Goal: Task Accomplishment & Management: Manage account settings

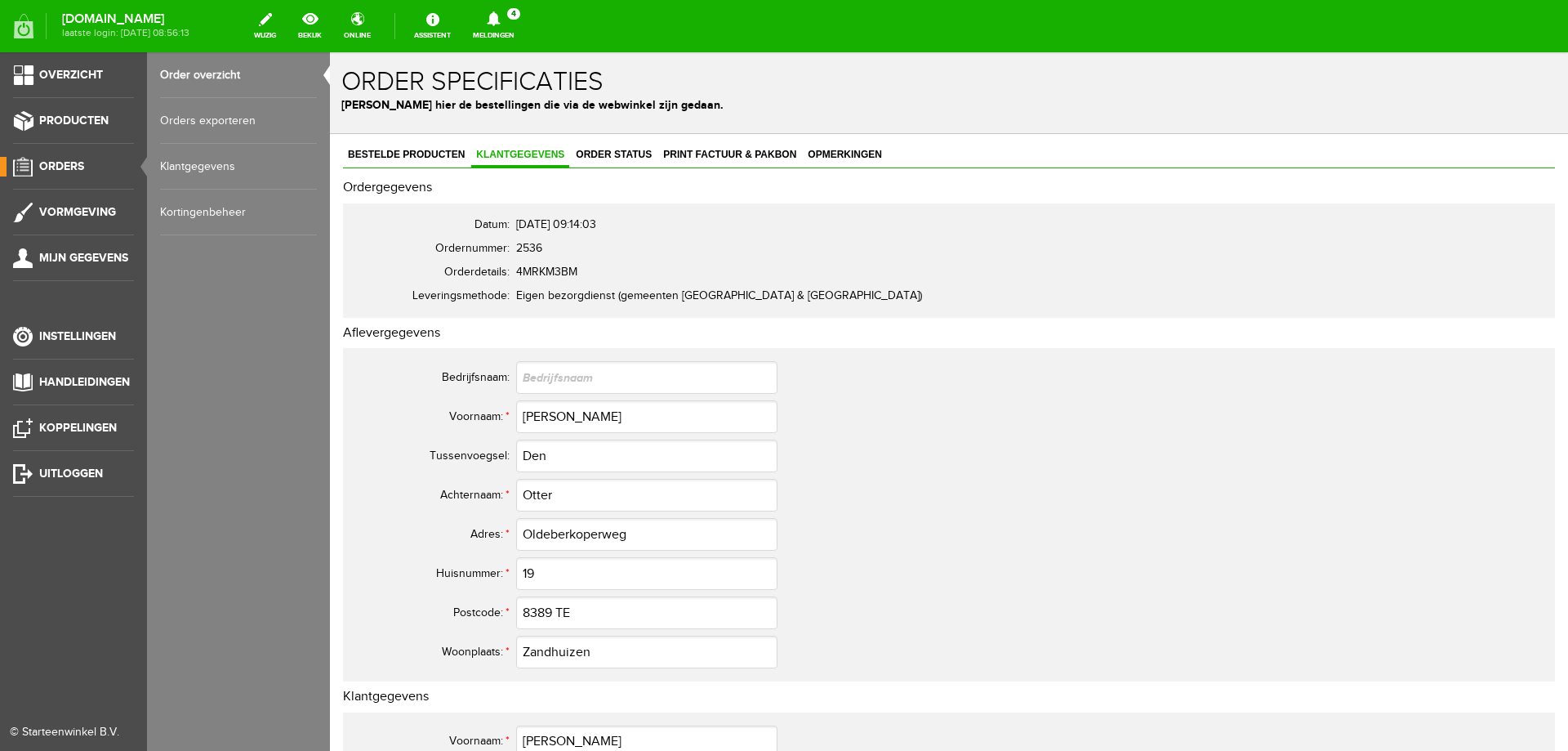
scroll to position [654, 0]
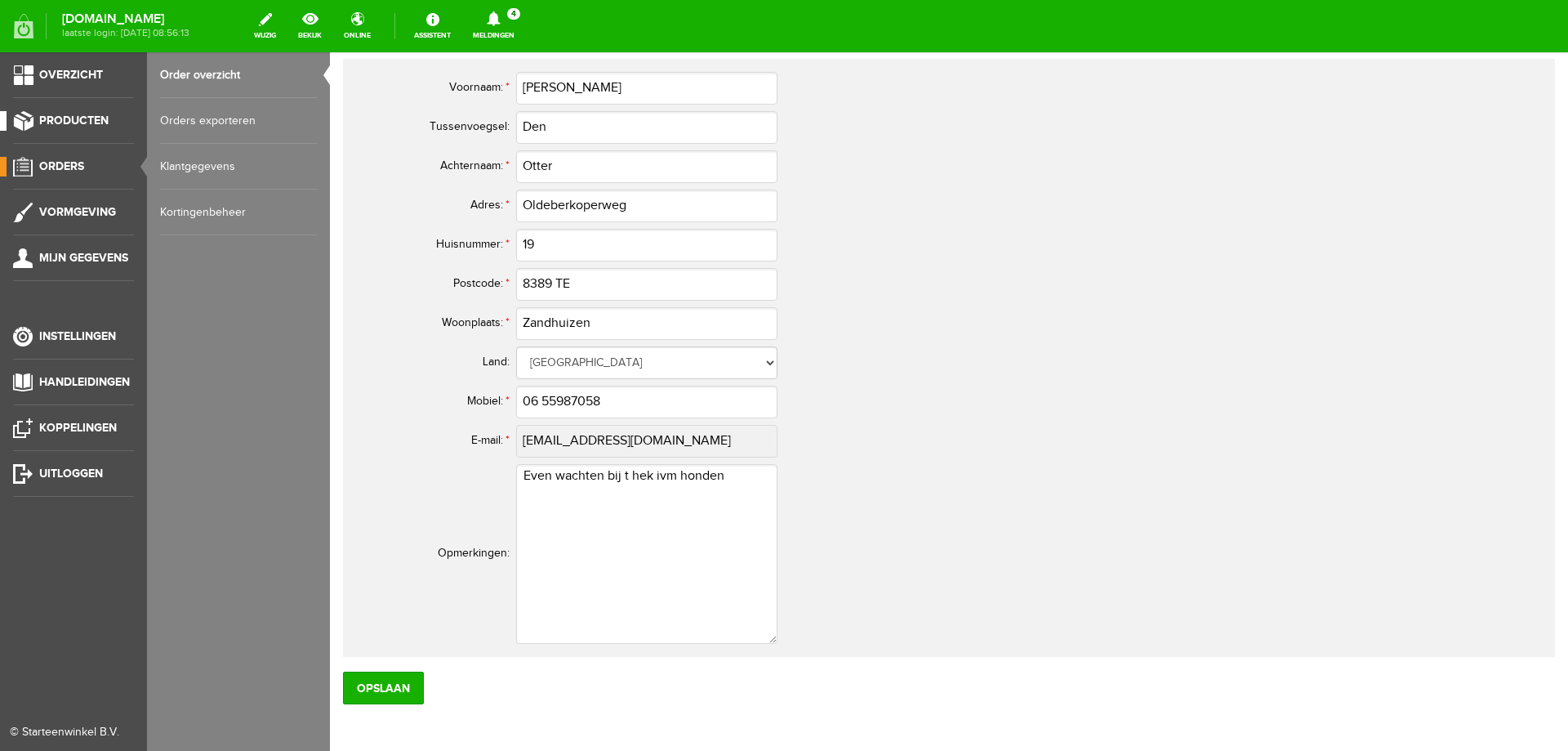
click at [72, 123] on span "Producten" at bounding box center [73, 120] width 69 height 14
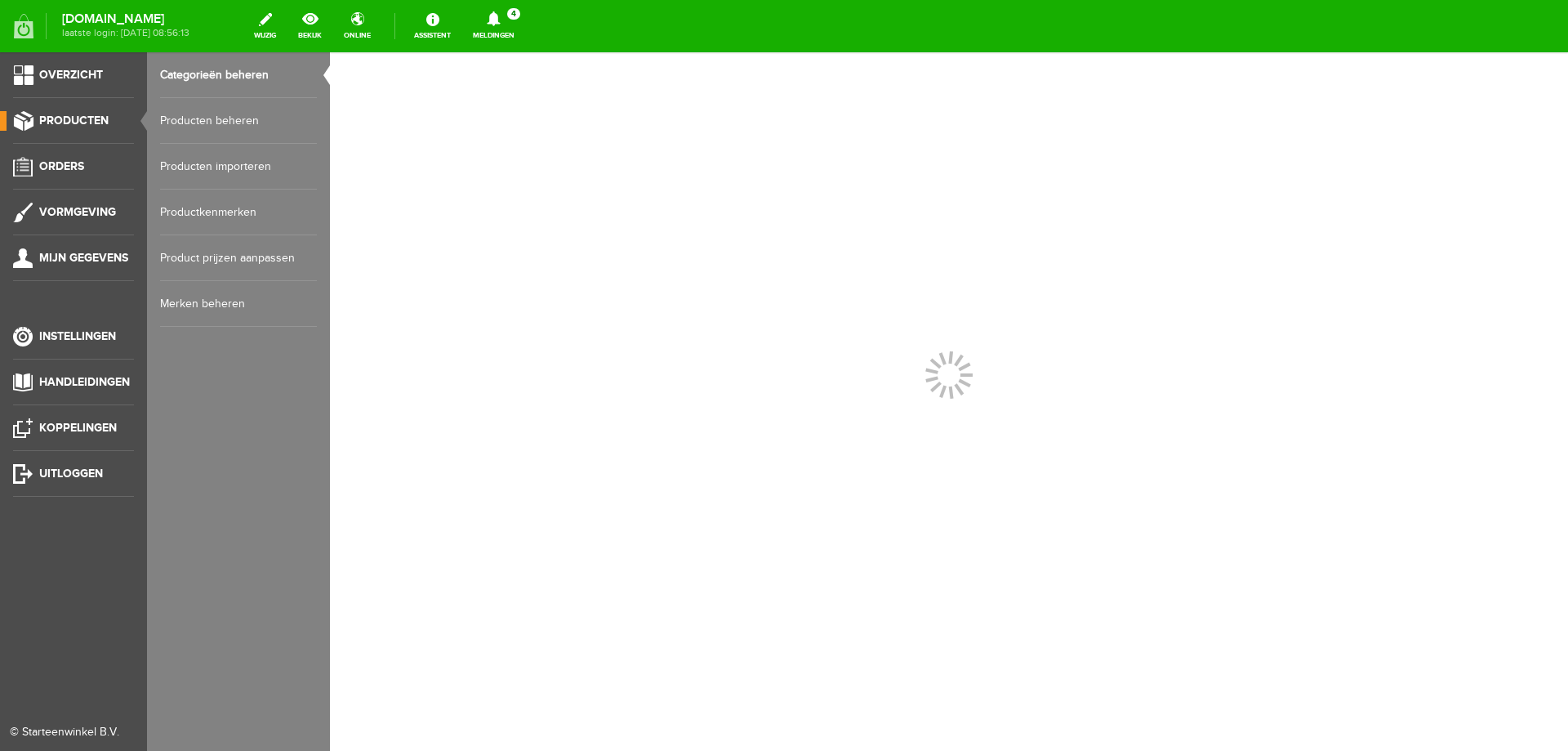
click at [175, 123] on link "Producten beheren" at bounding box center [238, 121] width 157 height 46
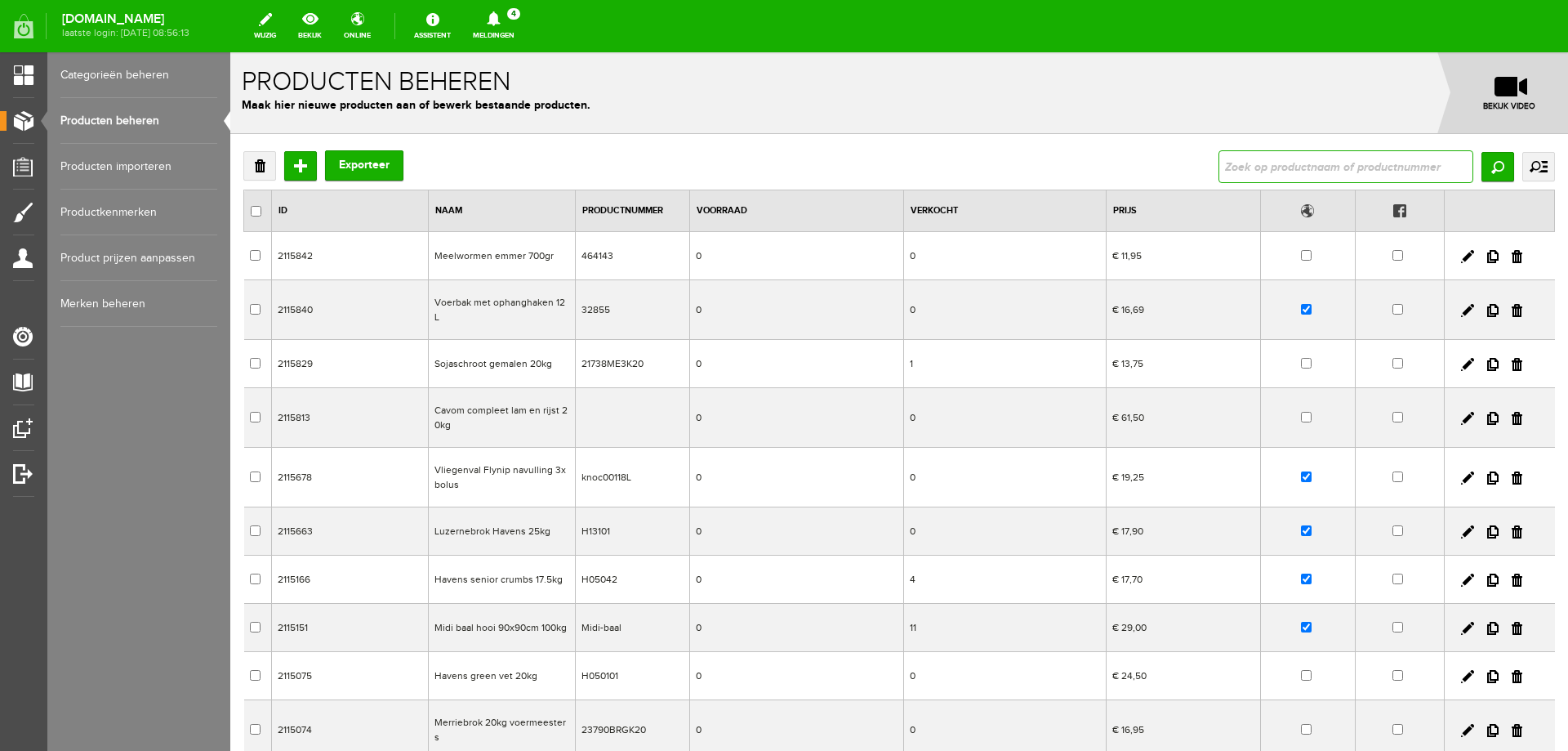
click at [1317, 173] on input "text" at bounding box center [1346, 166] width 255 height 33
type input "[PERSON_NAME]"
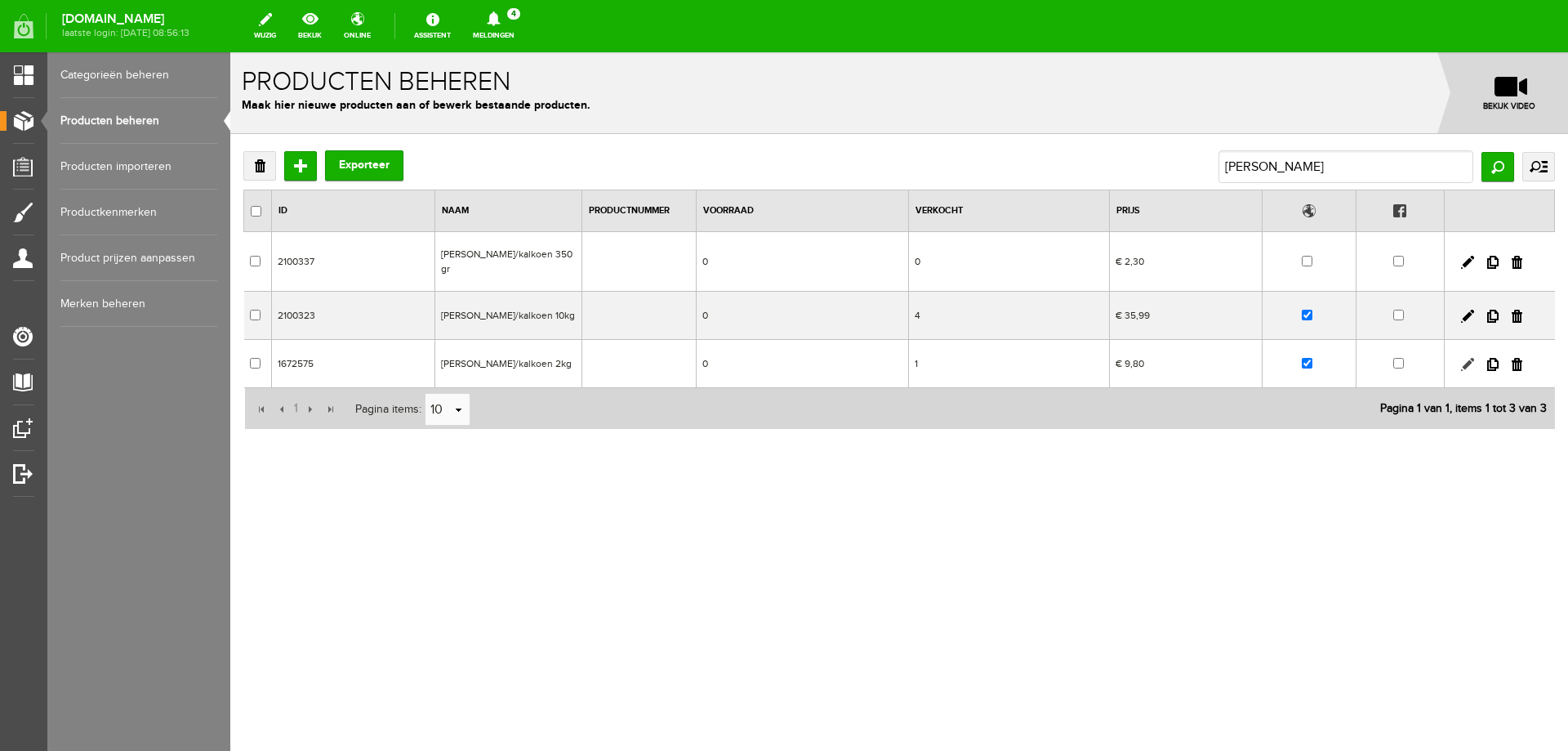
click at [1466, 357] on link at bounding box center [1467, 364] width 13 height 13
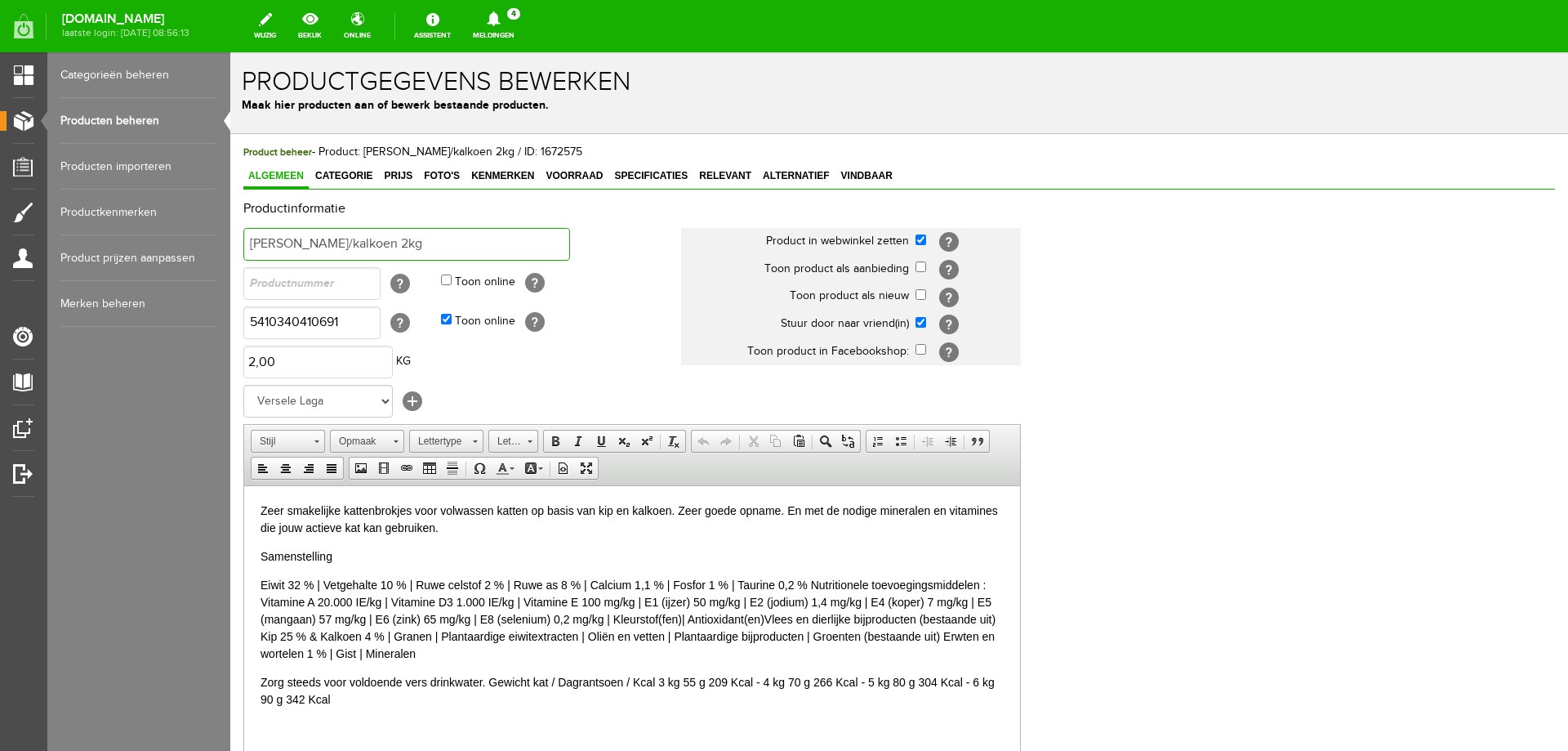
click at [277, 244] on input "[PERSON_NAME]/kalkoen 2kg" at bounding box center [406, 244] width 326 height 33
click at [382, 240] on input "Lara adult kip/kalkoen 2kg" at bounding box center [406, 244] width 326 height 33
type input "Lara adult kip/kalkoen 1.9kg"
click at [360, 326] on input "5410340410691" at bounding box center [311, 322] width 137 height 33
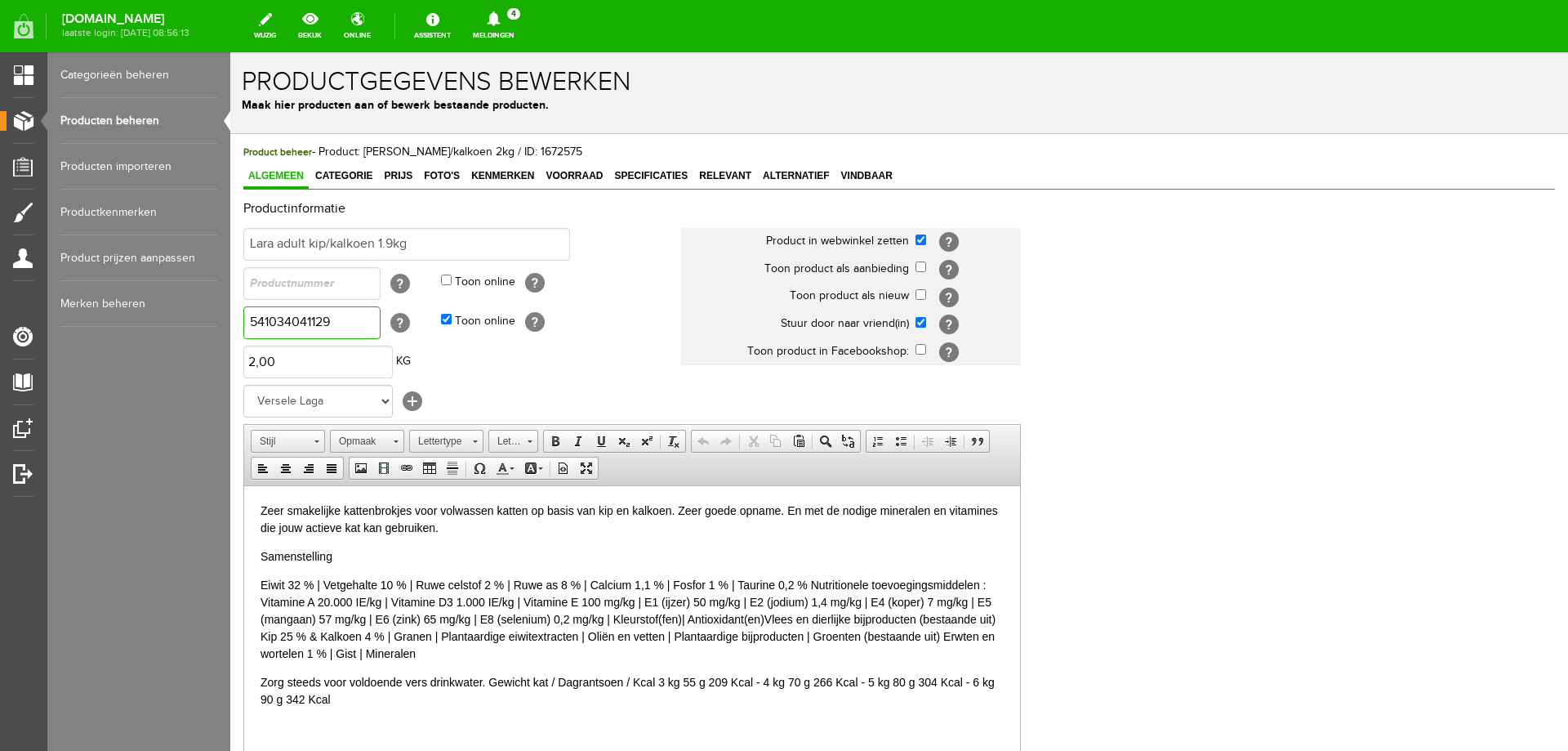
type input "5410340411292"
click at [342, 285] on input "text" at bounding box center [311, 283] width 137 height 33
type input "441129"
click at [352, 326] on input "5410340411292" at bounding box center [311, 322] width 137 height 33
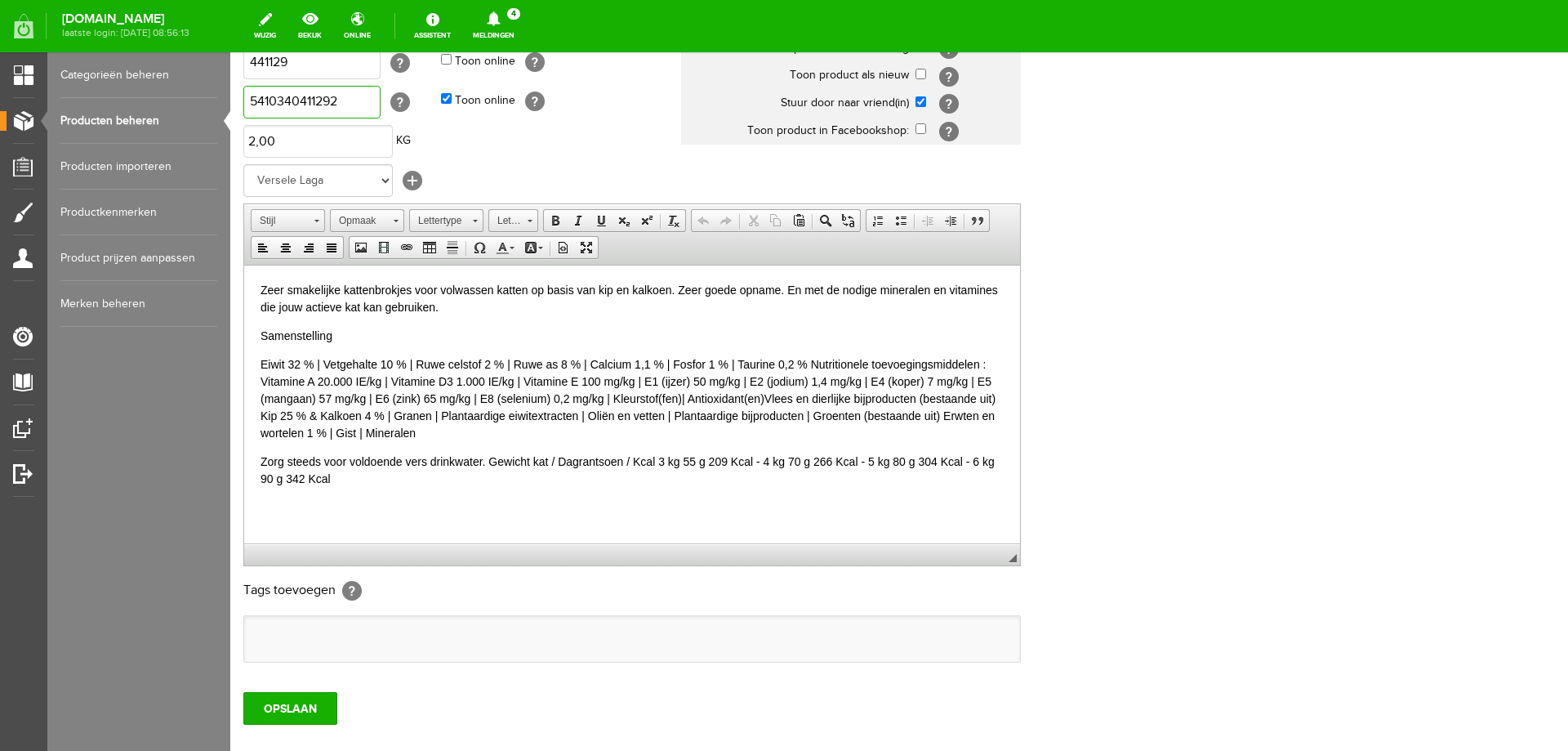
scroll to position [315, 0]
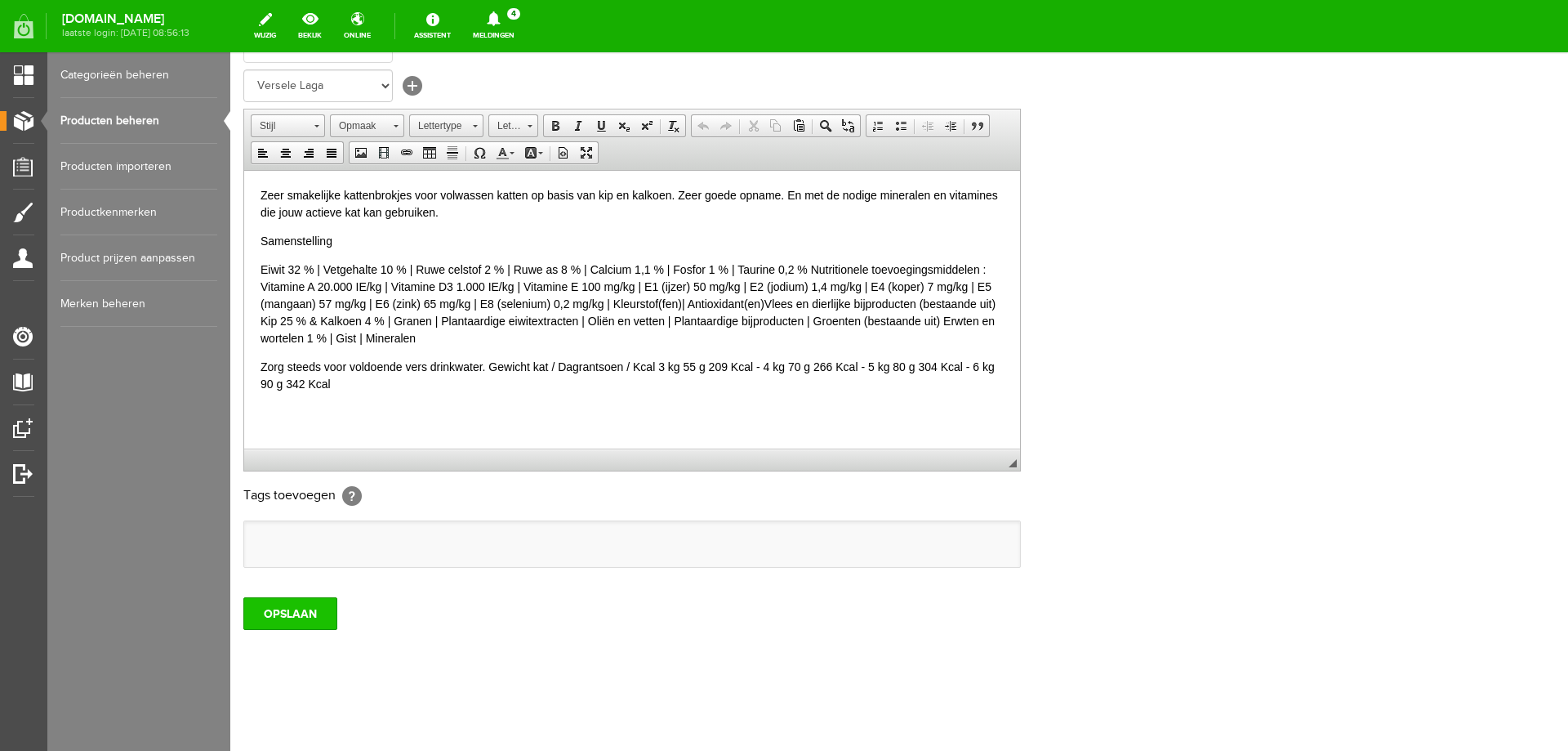
click at [301, 621] on input "OPSLAAN" at bounding box center [290, 613] width 94 height 33
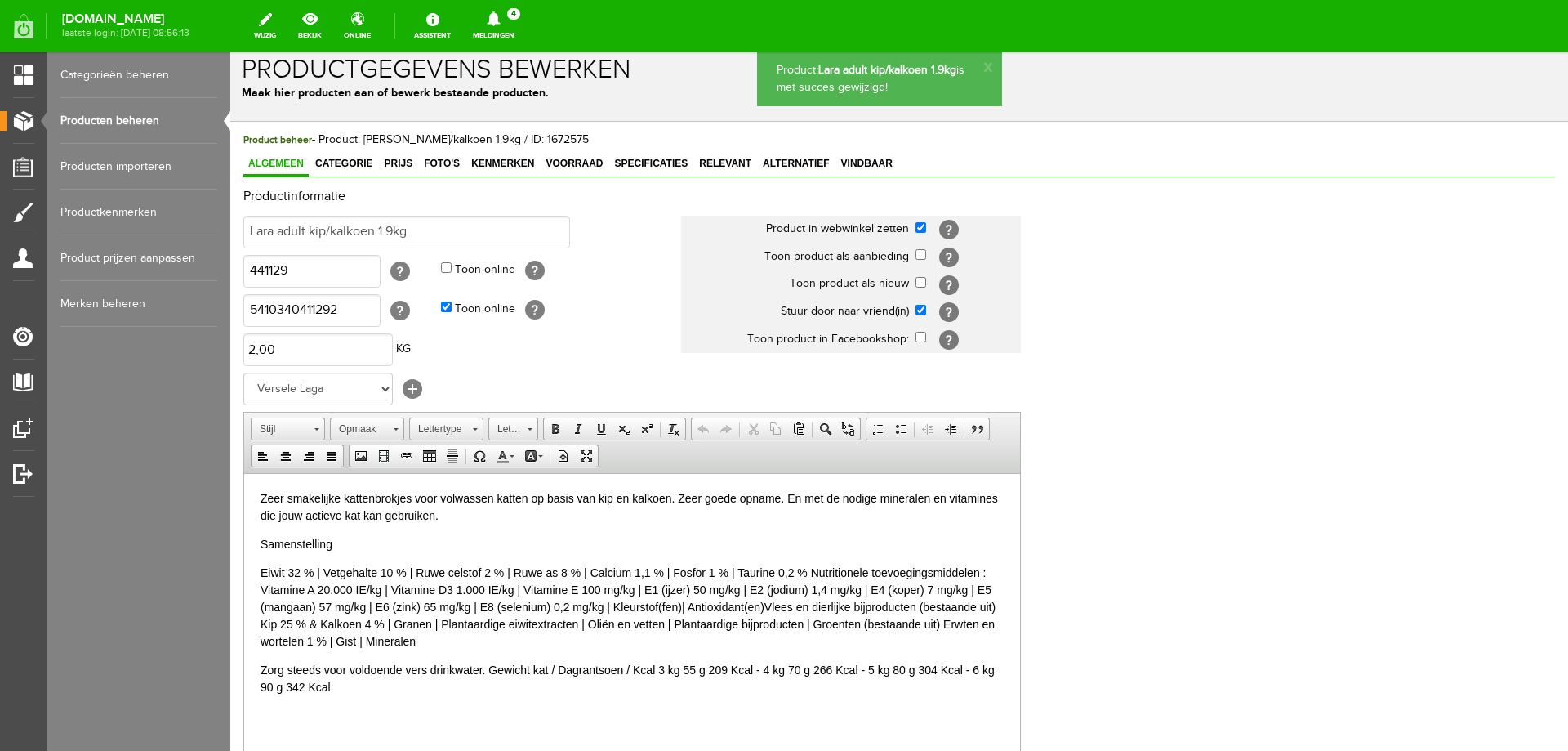
scroll to position [0, 0]
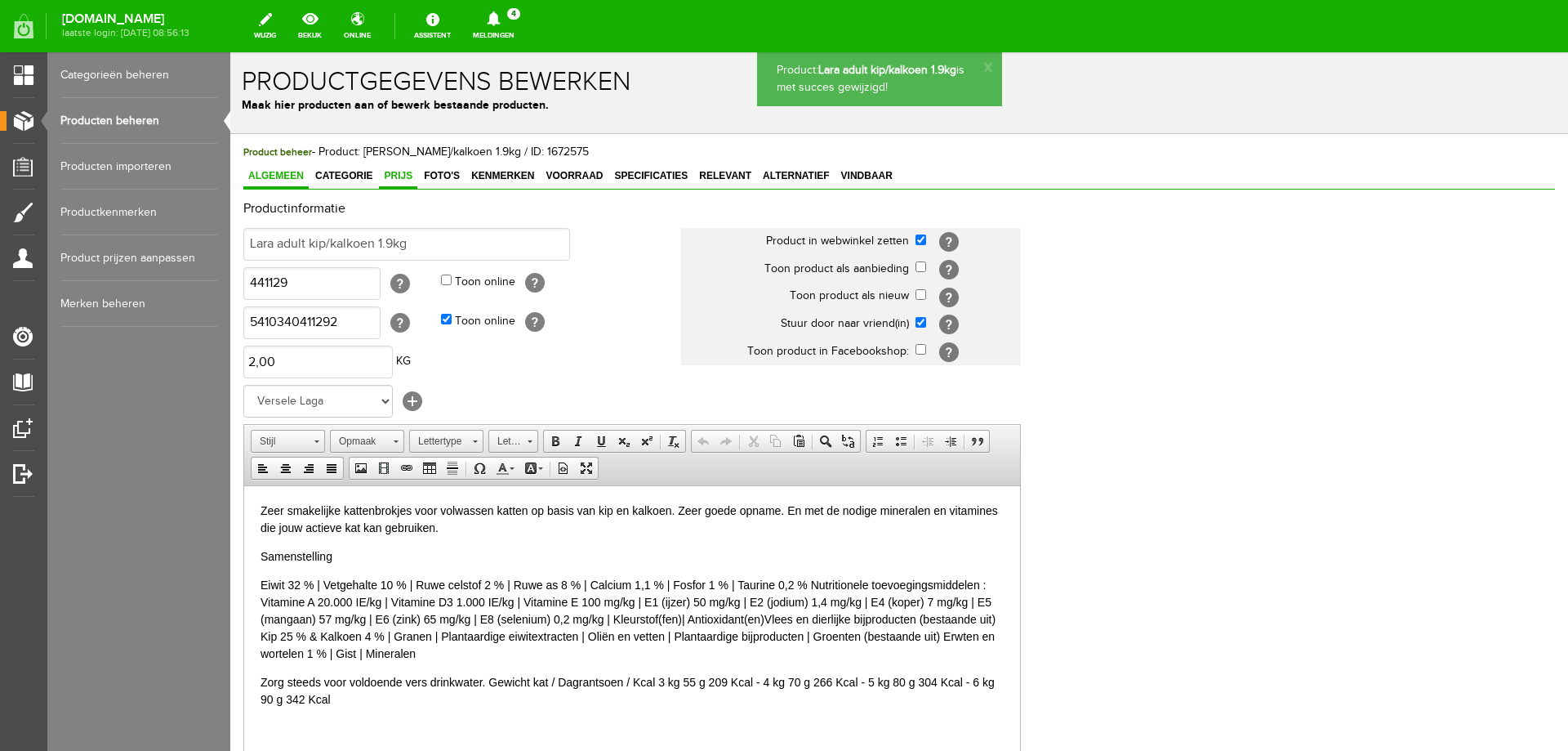
click at [398, 176] on span "Prijs" at bounding box center [397, 175] width 38 height 11
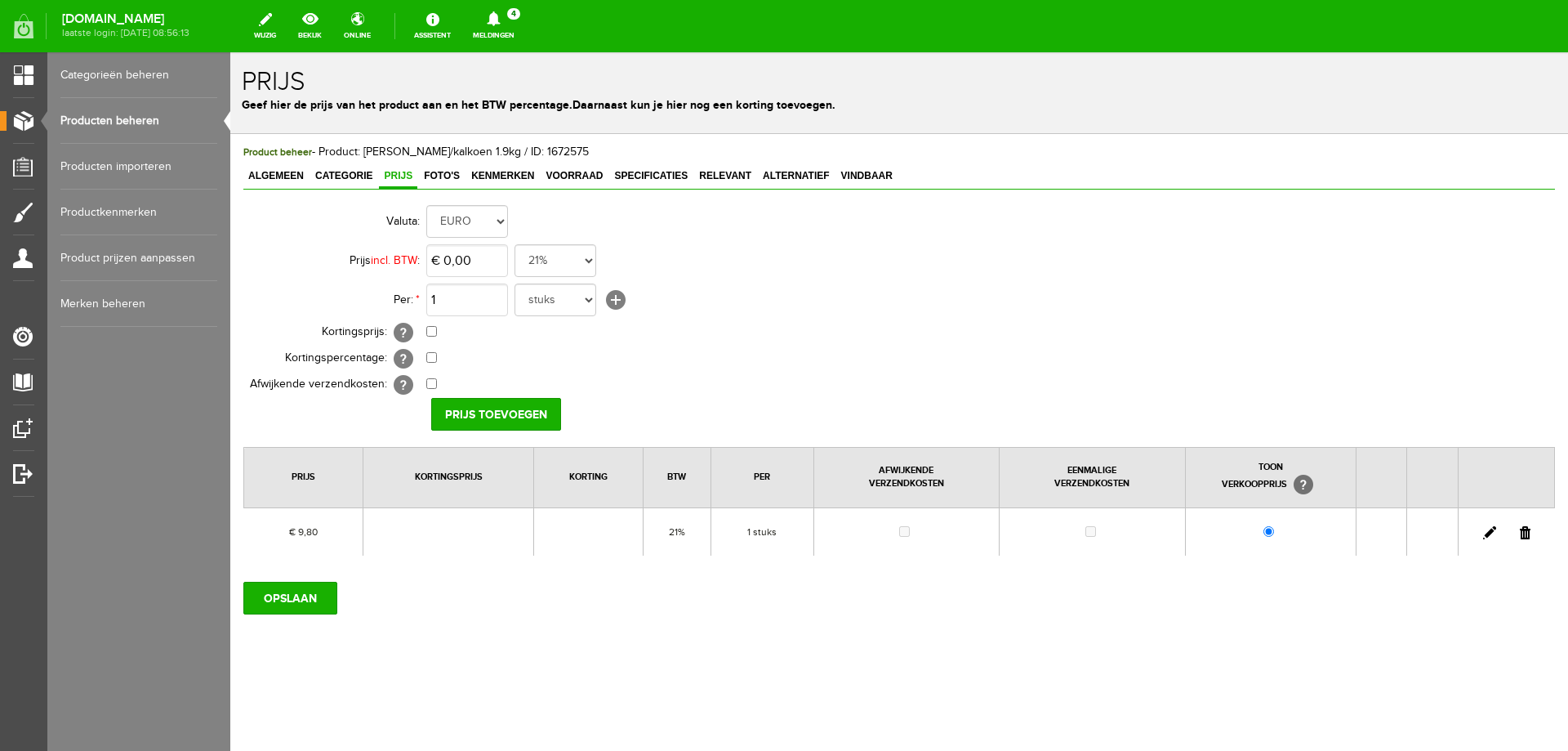
click at [1483, 534] on link at bounding box center [1489, 533] width 13 height 13
click at [462, 261] on input "9,8" at bounding box center [467, 260] width 81 height 33
type input "€ 9,50"
click at [486, 416] on input "[PERSON_NAME]" at bounding box center [491, 414] width 119 height 33
click at [269, 601] on input "OPSLAAN" at bounding box center [290, 597] width 94 height 33
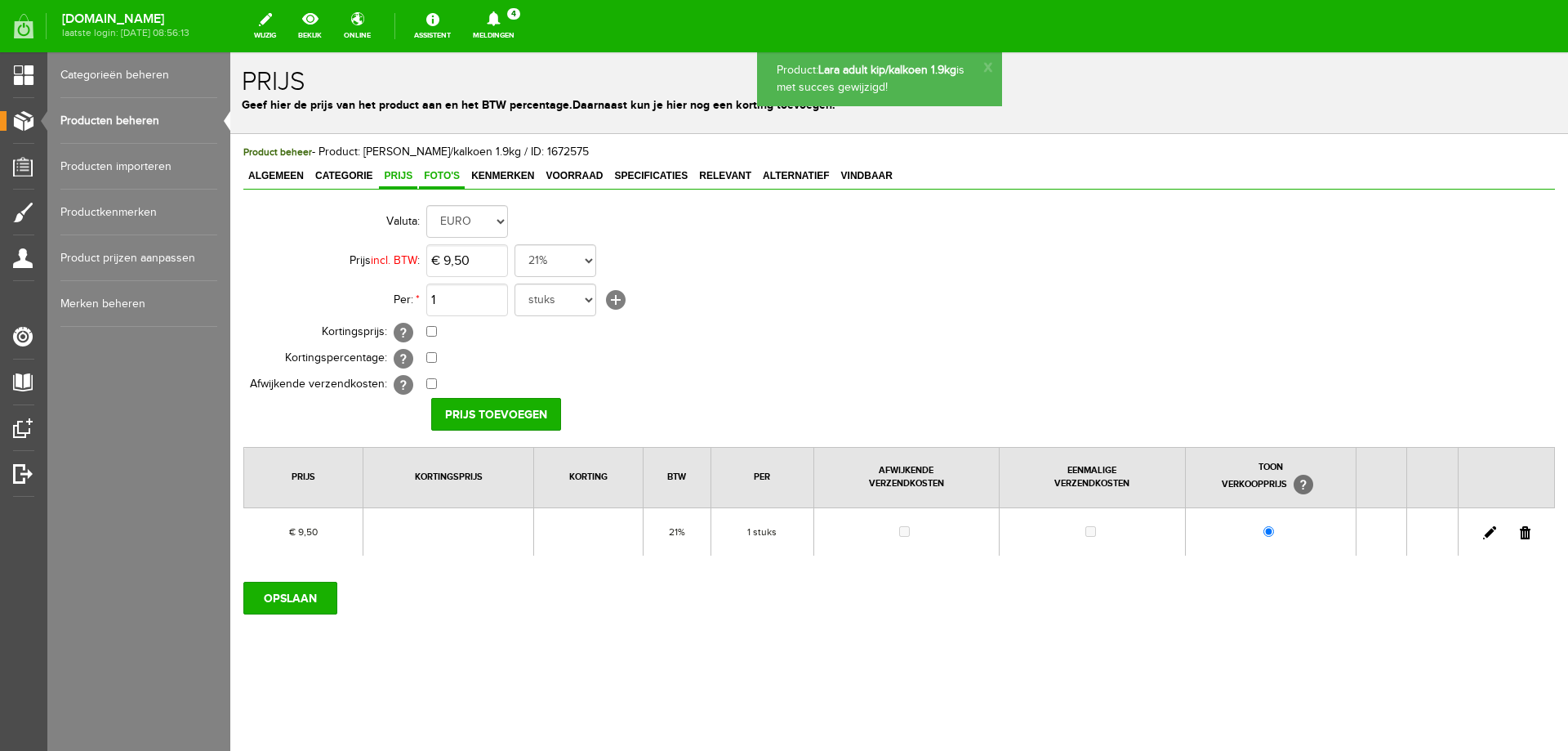
click at [432, 179] on span "Foto's" at bounding box center [442, 175] width 46 height 11
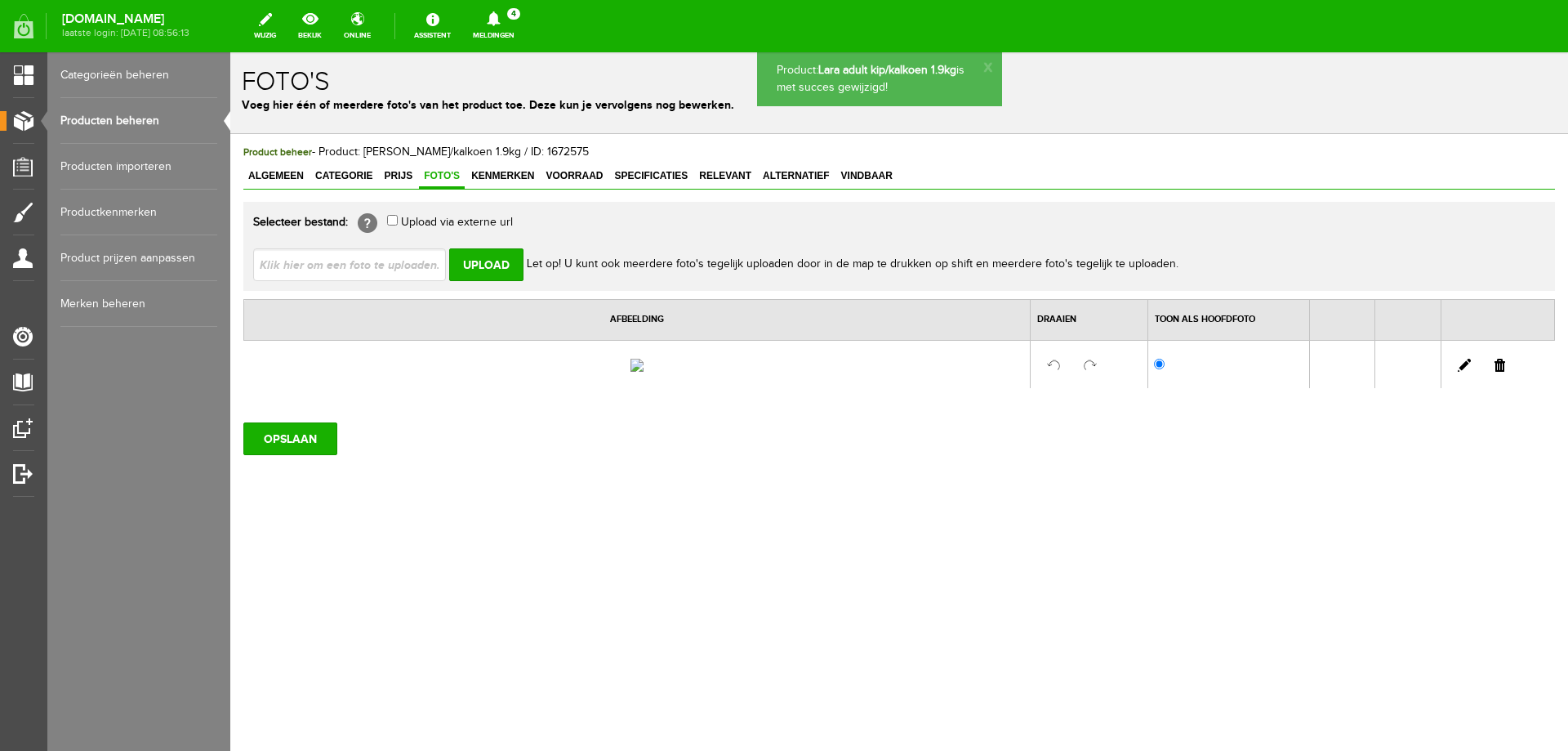
click at [402, 268] on input "file" at bounding box center [356, 264] width 206 height 31
type input "C:\fakepath\441129.jpg"
type input "441129.jpg"
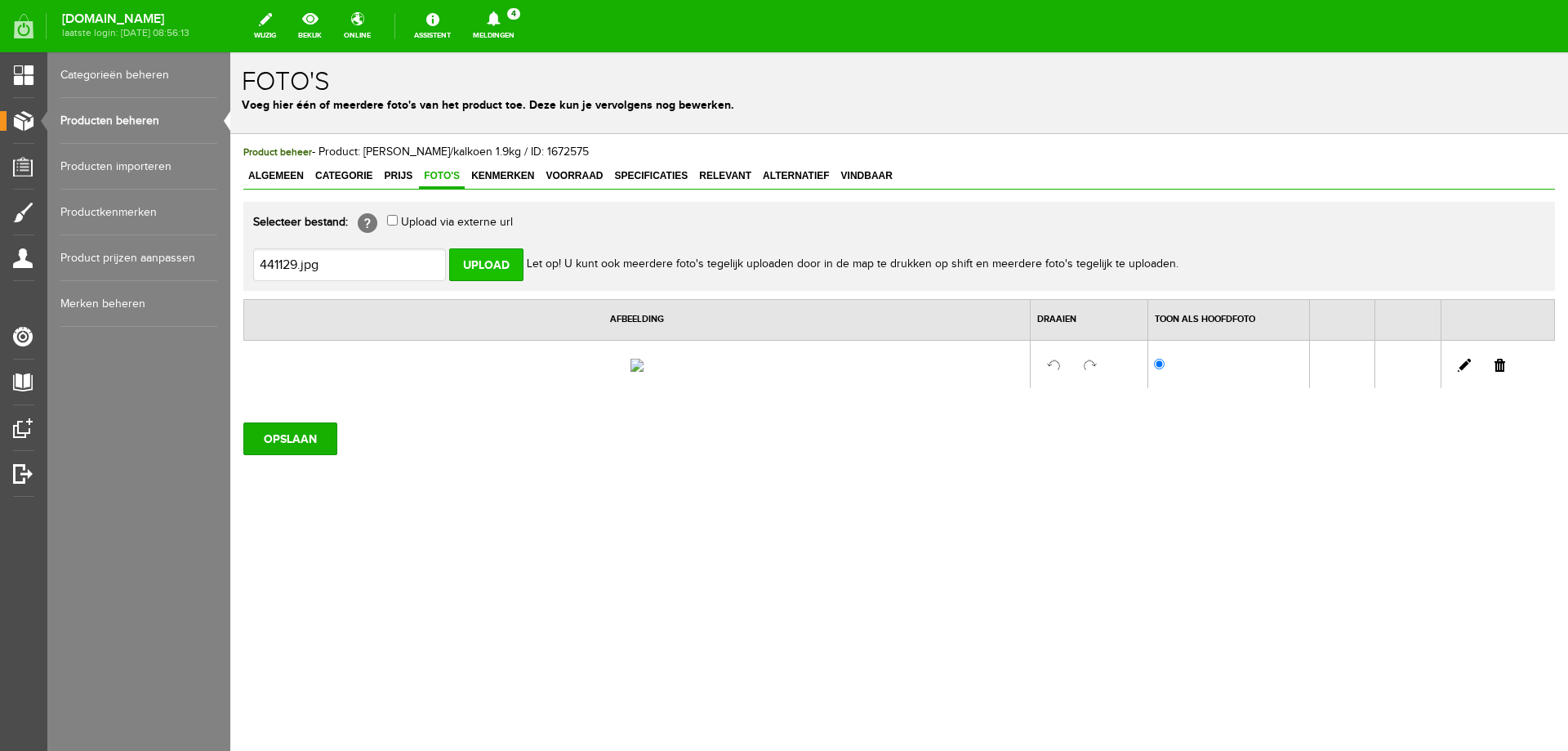
click at [490, 264] on input "Upload" at bounding box center [486, 264] width 74 height 33
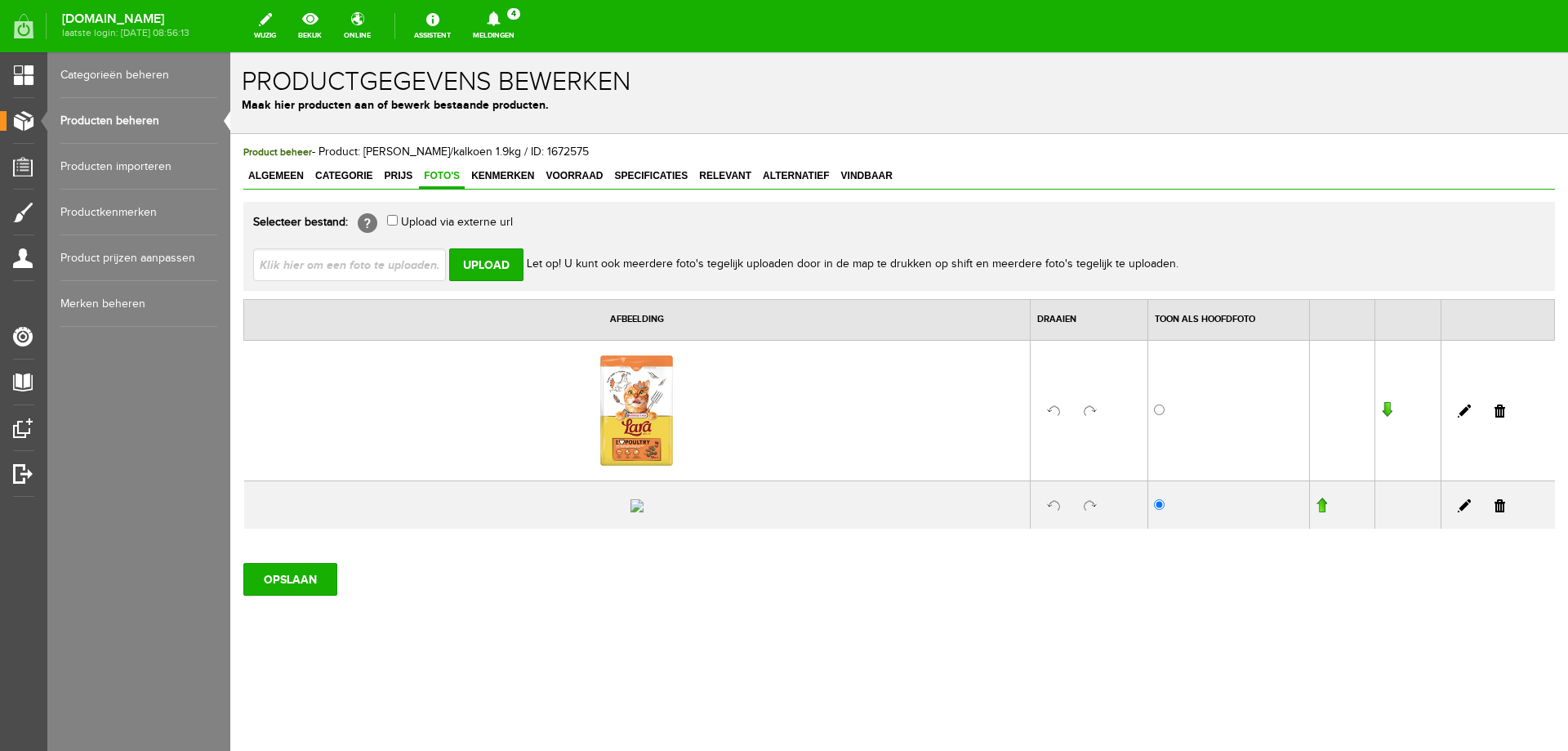
drag, startPoint x: 1488, startPoint y: 554, endPoint x: 819, endPoint y: 58, distance: 832.8
click at [1495, 512] on link at bounding box center [1500, 505] width 11 height 13
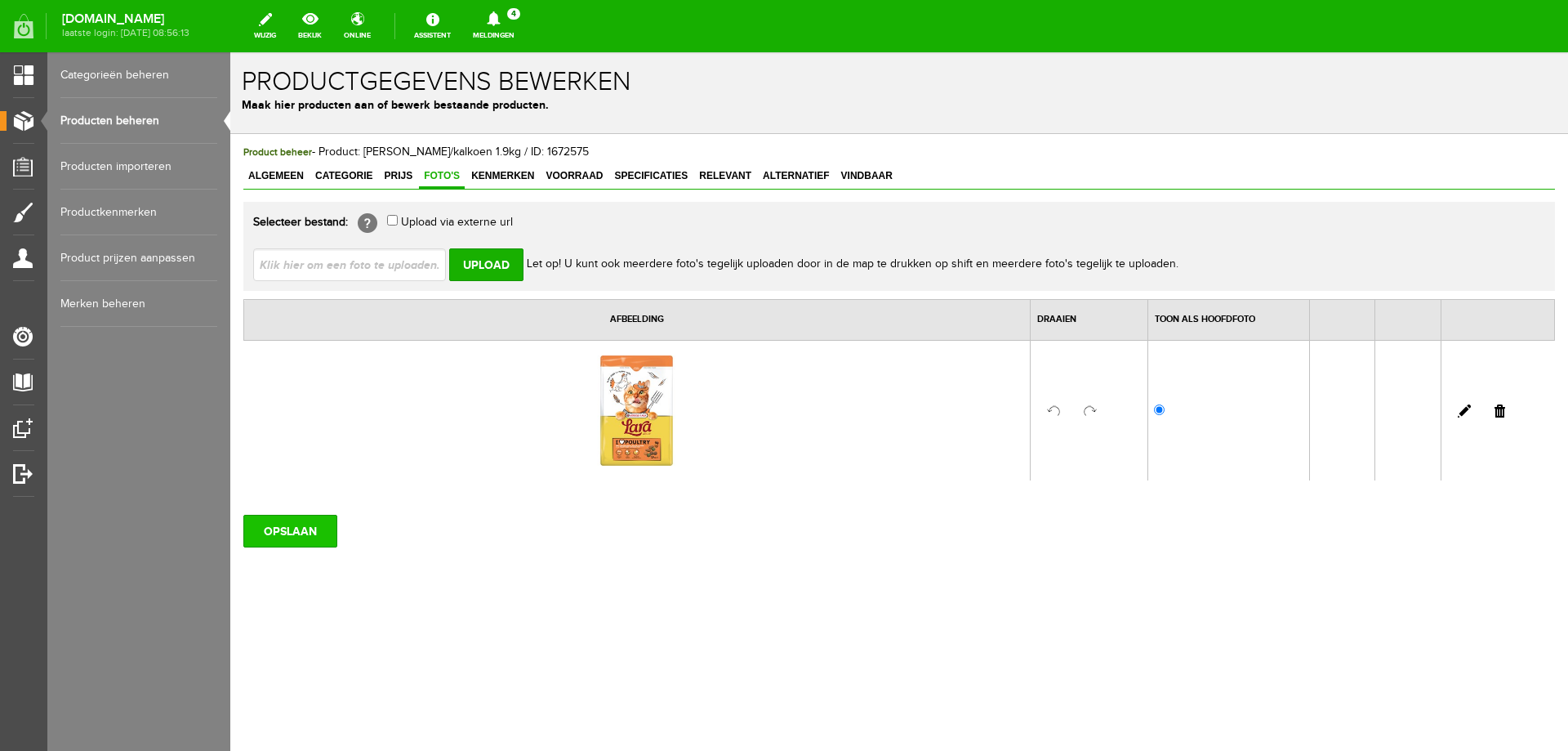
click at [302, 536] on input "OPSLAAN" at bounding box center [290, 531] width 94 height 33
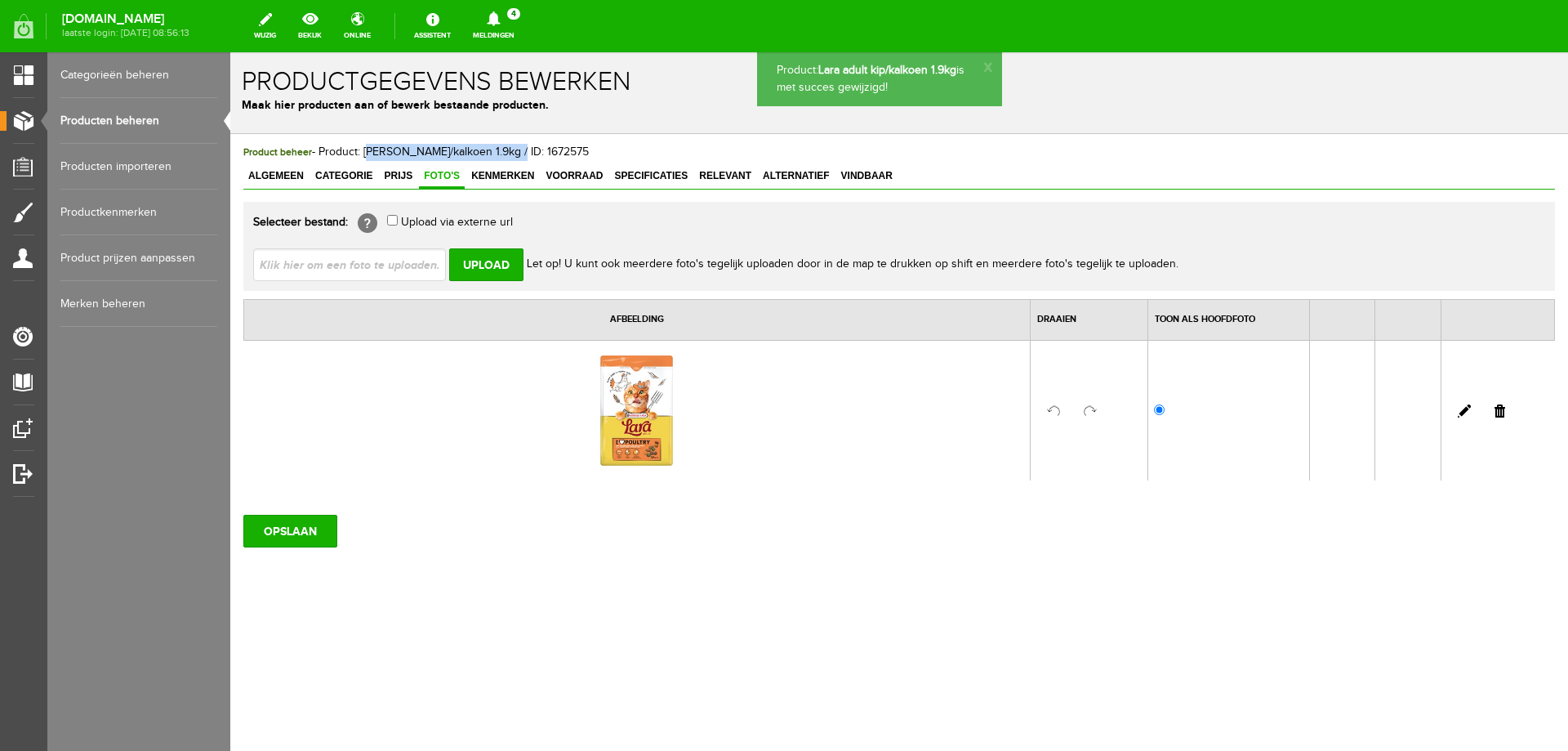
drag, startPoint x: 365, startPoint y: 155, endPoint x: 501, endPoint y: 152, distance: 136.0
click at [501, 152] on span "Product beheer - Product: Lara adult kip/kalkoen 1.9kg / ID: 1672575" at bounding box center [416, 151] width 346 height 13
copy span "Lara adult kip/kalkoen 1.9kg"
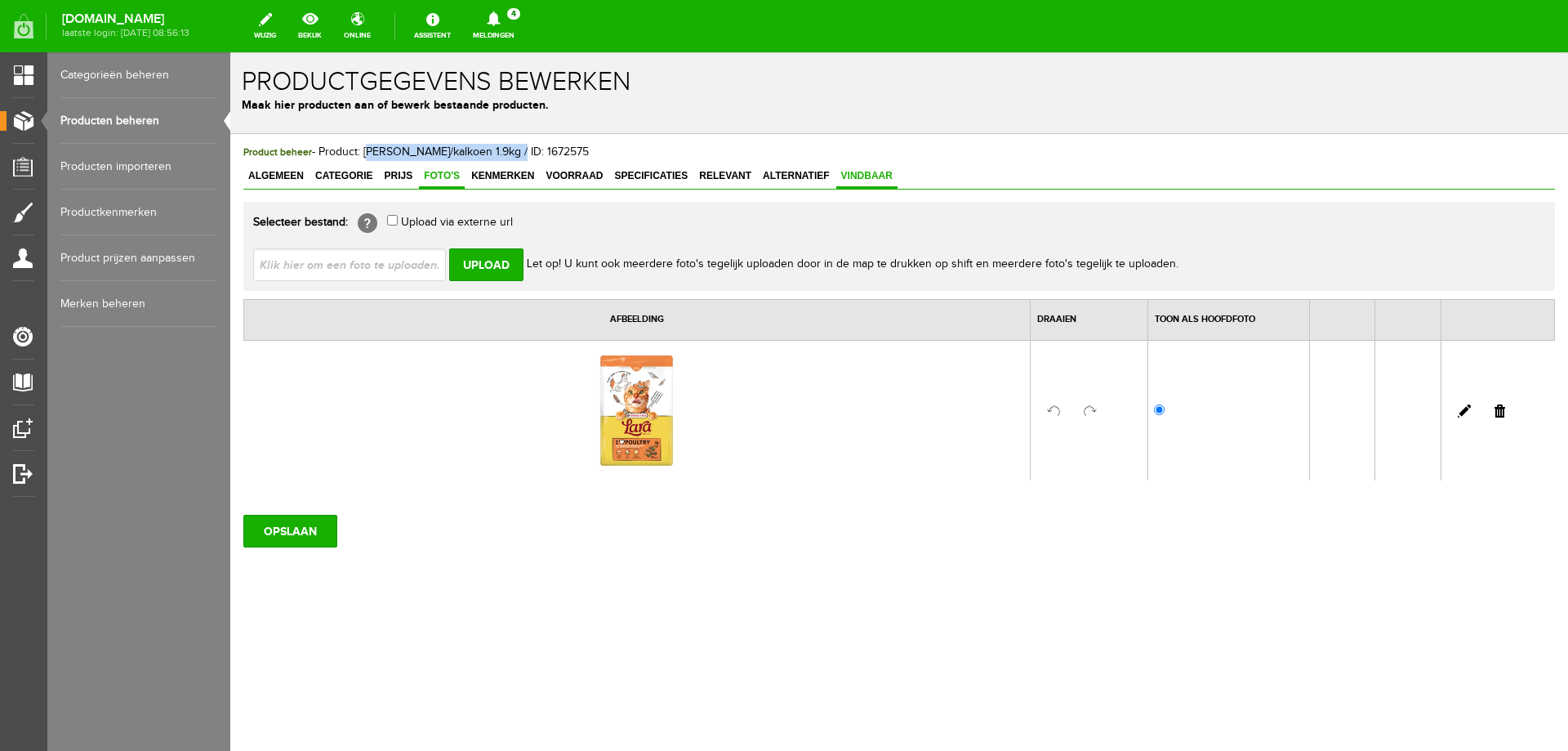
click at [842, 184] on link "Vindbaar" at bounding box center [867, 177] width 61 height 24
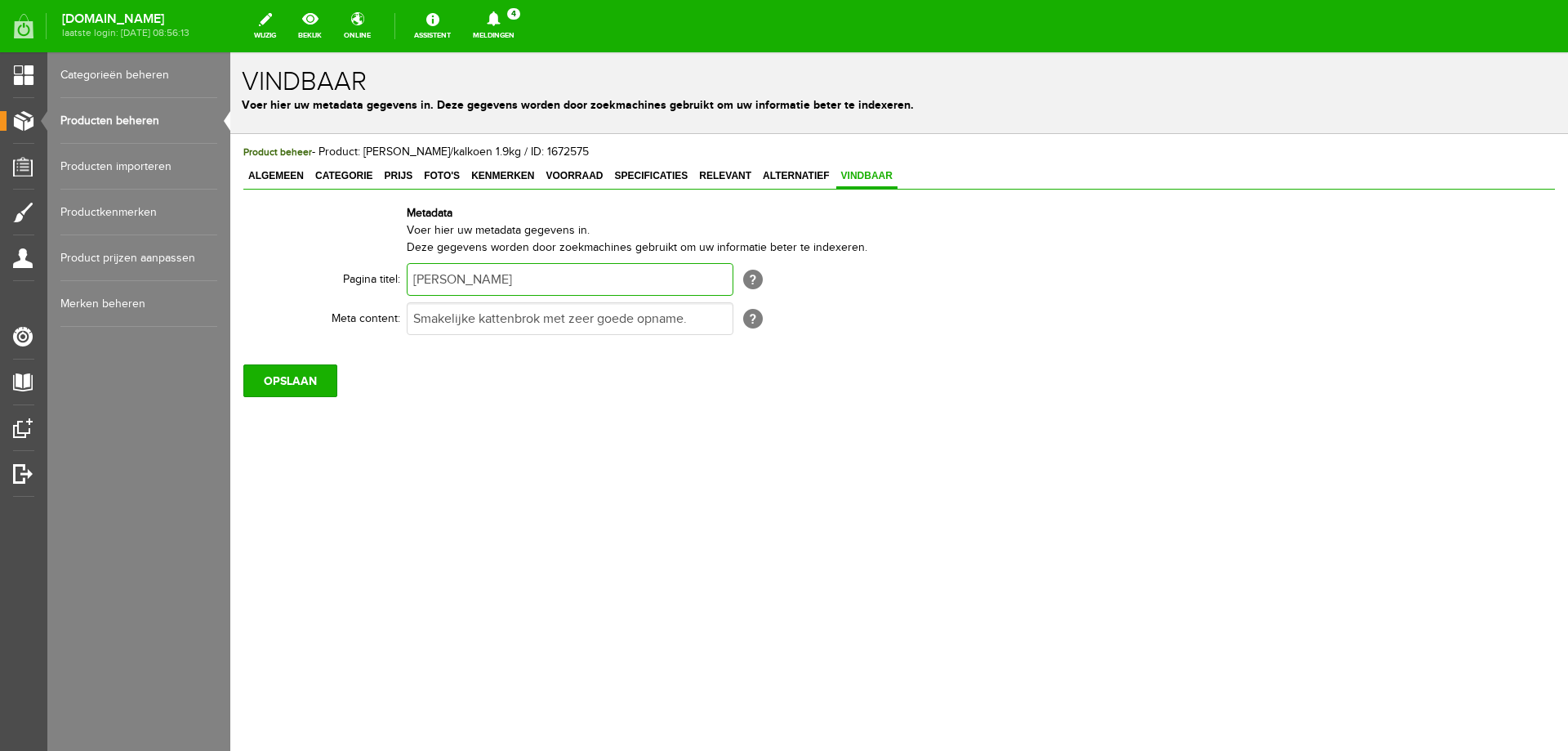
click at [506, 279] on input "[PERSON_NAME]" at bounding box center [570, 279] width 326 height 33
click at [508, 279] on input "[PERSON_NAME]" at bounding box center [570, 279] width 326 height 33
click at [509, 279] on input "[PERSON_NAME]" at bounding box center [570, 279] width 326 height 33
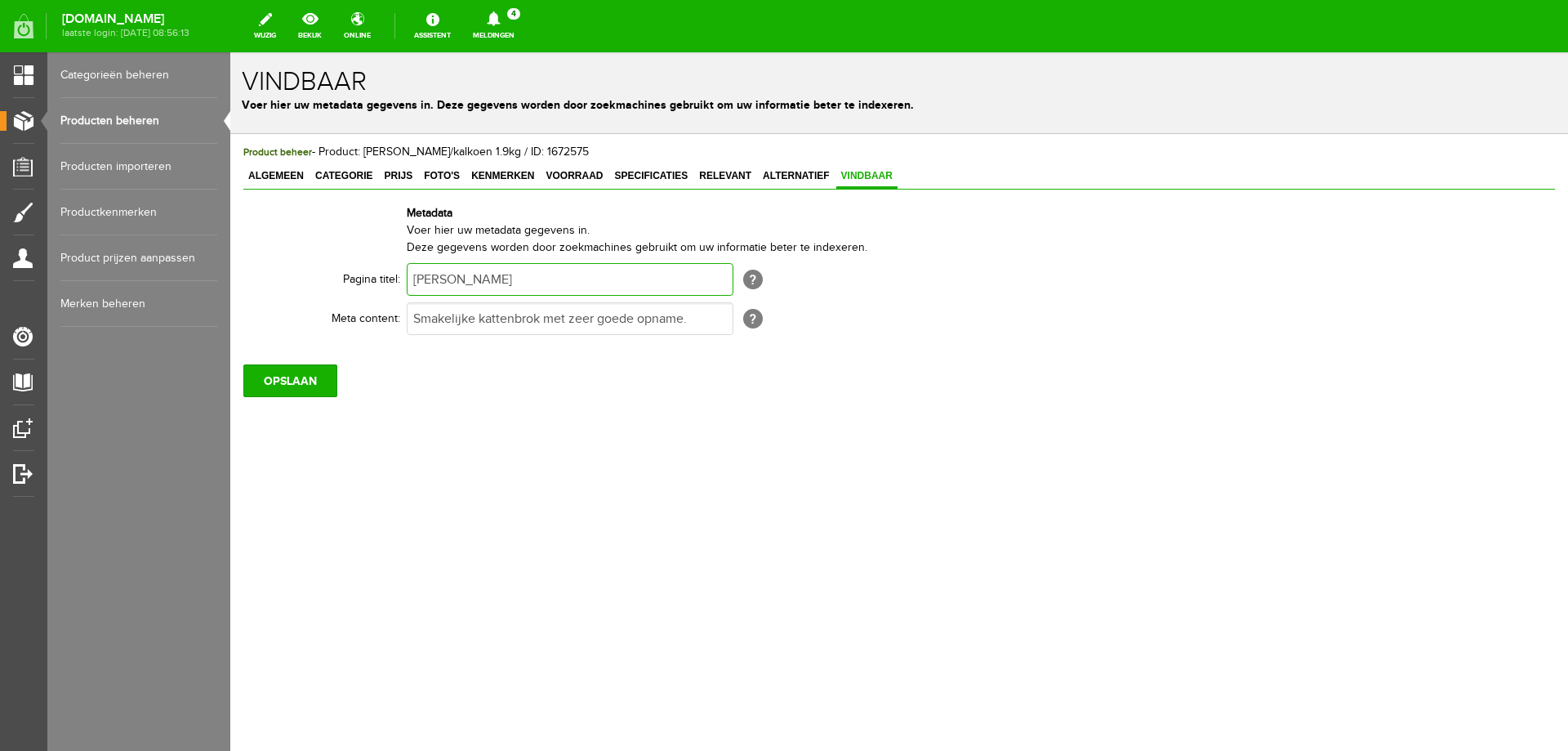
paste input "Lara adult kip/kalkoen 1.9kg"
type input "Lara adult kip/kalkoen 1.9kg"
click at [279, 380] on input "OPSLAAN" at bounding box center [290, 380] width 94 height 33
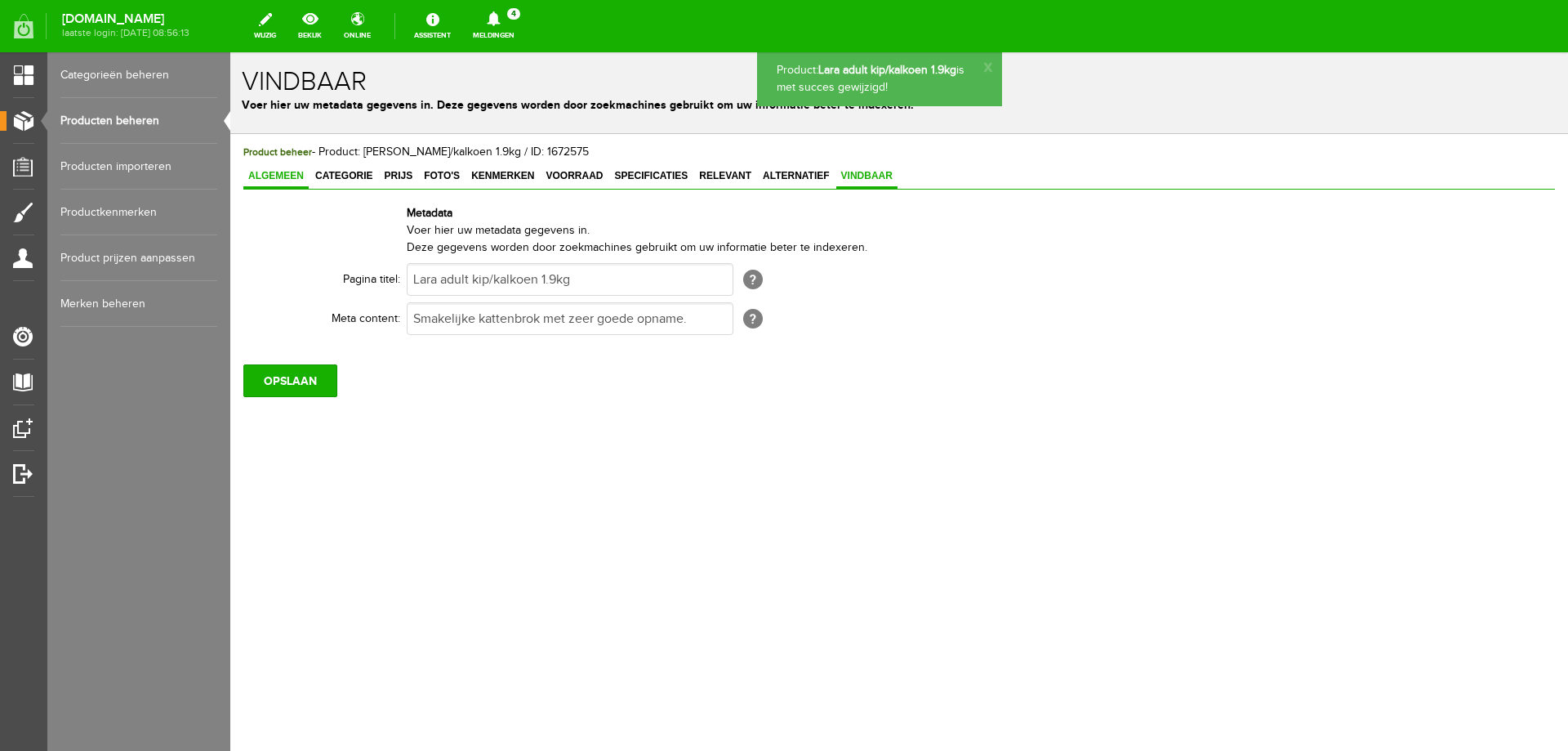
click at [270, 178] on span "Algemeen" at bounding box center [276, 175] width 65 height 11
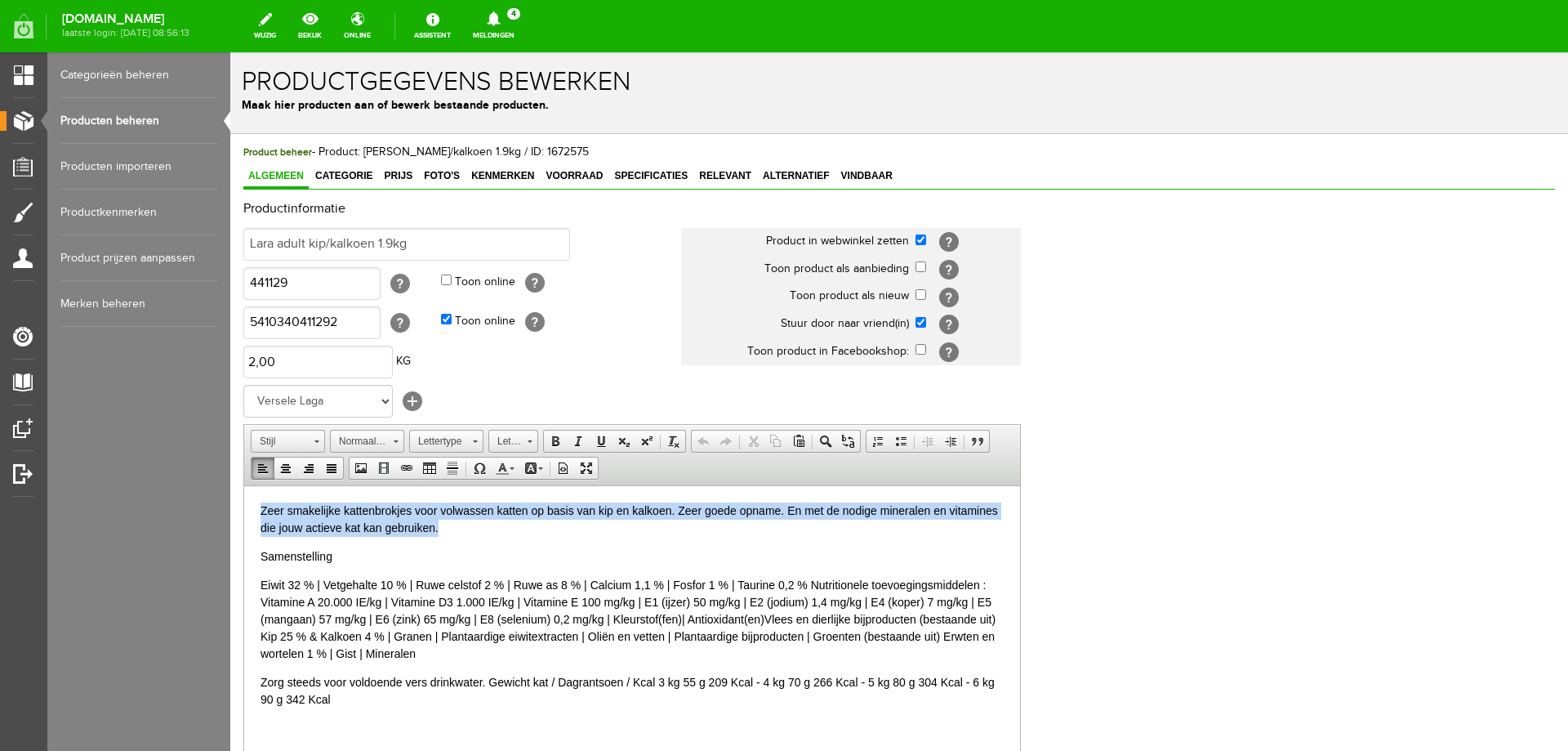
drag, startPoint x: 261, startPoint y: 508, endPoint x: 890, endPoint y: 533, distance: 629.5
click at [890, 533] on div "Zeer smakelijke kattenbrokjes voor volwassen katten op basis van kip en kalkoen…" at bounding box center [632, 518] width 743 height 34
copy div "Zeer smakelijke kattenbrokjes voor volwassen katten op basis van kip en kalkoen…"
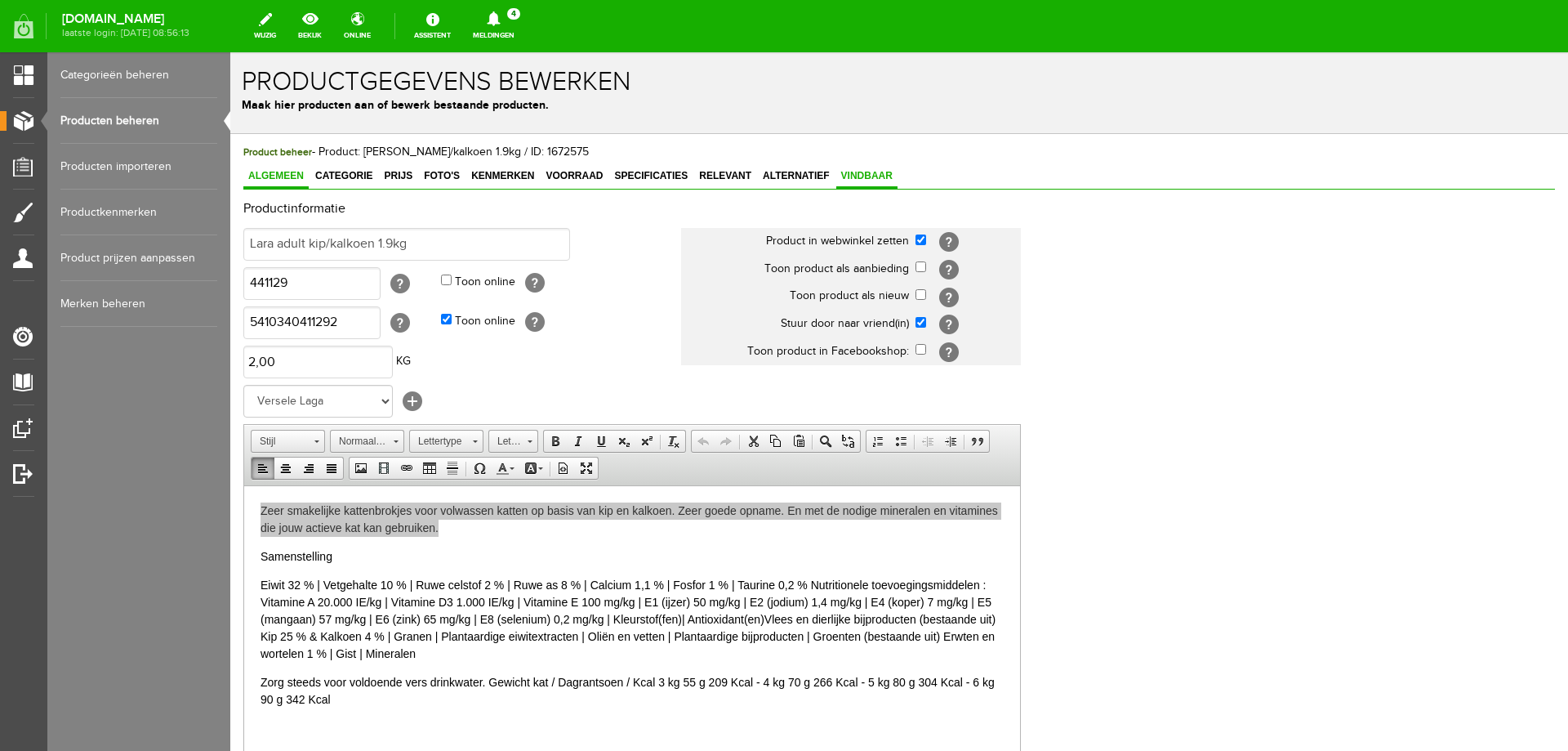
click at [858, 187] on link "Vindbaar" at bounding box center [867, 177] width 61 height 24
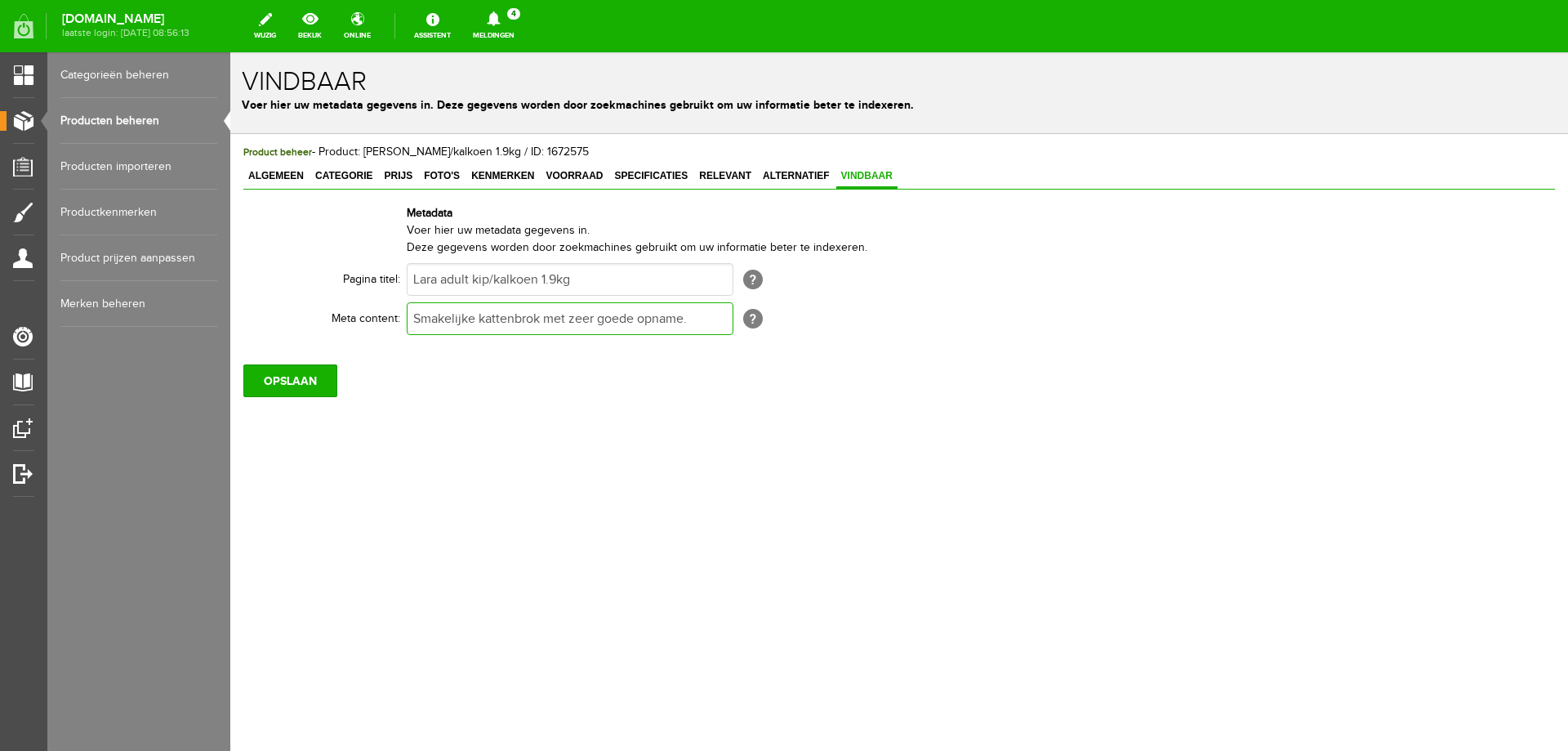
click at [656, 326] on input "Smakelijke kattenbrok met zeer goede opname." at bounding box center [570, 318] width 326 height 33
paste input "Zeer smakelijke kattenbrokjes voor volwassen katten op basis van kip en kalkoen…"
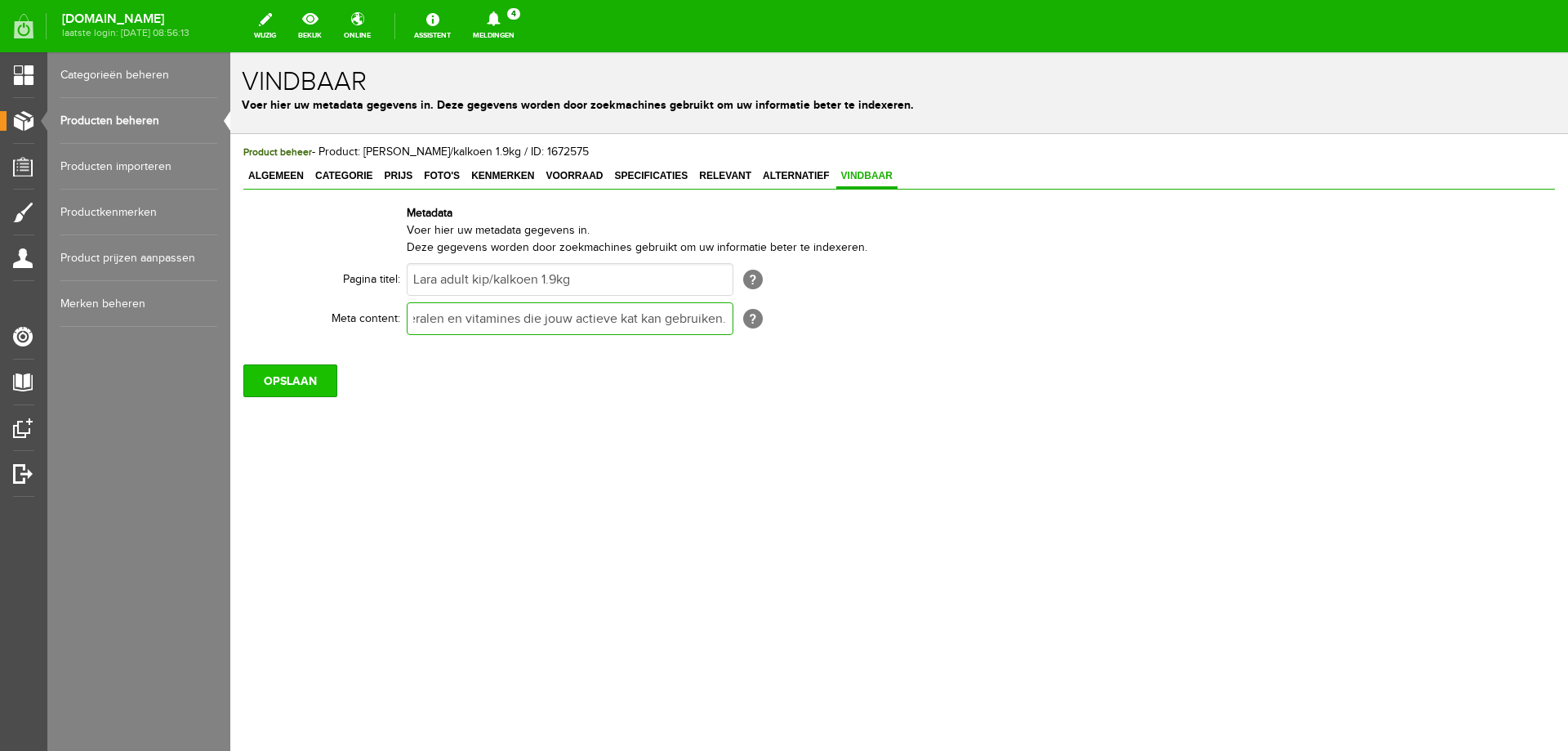
type input "Zeer smakelijke kattenbrokjes voor volwassen katten op basis van kip en kalkoen…"
click at [303, 381] on input "OPSLAAN" at bounding box center [290, 380] width 94 height 33
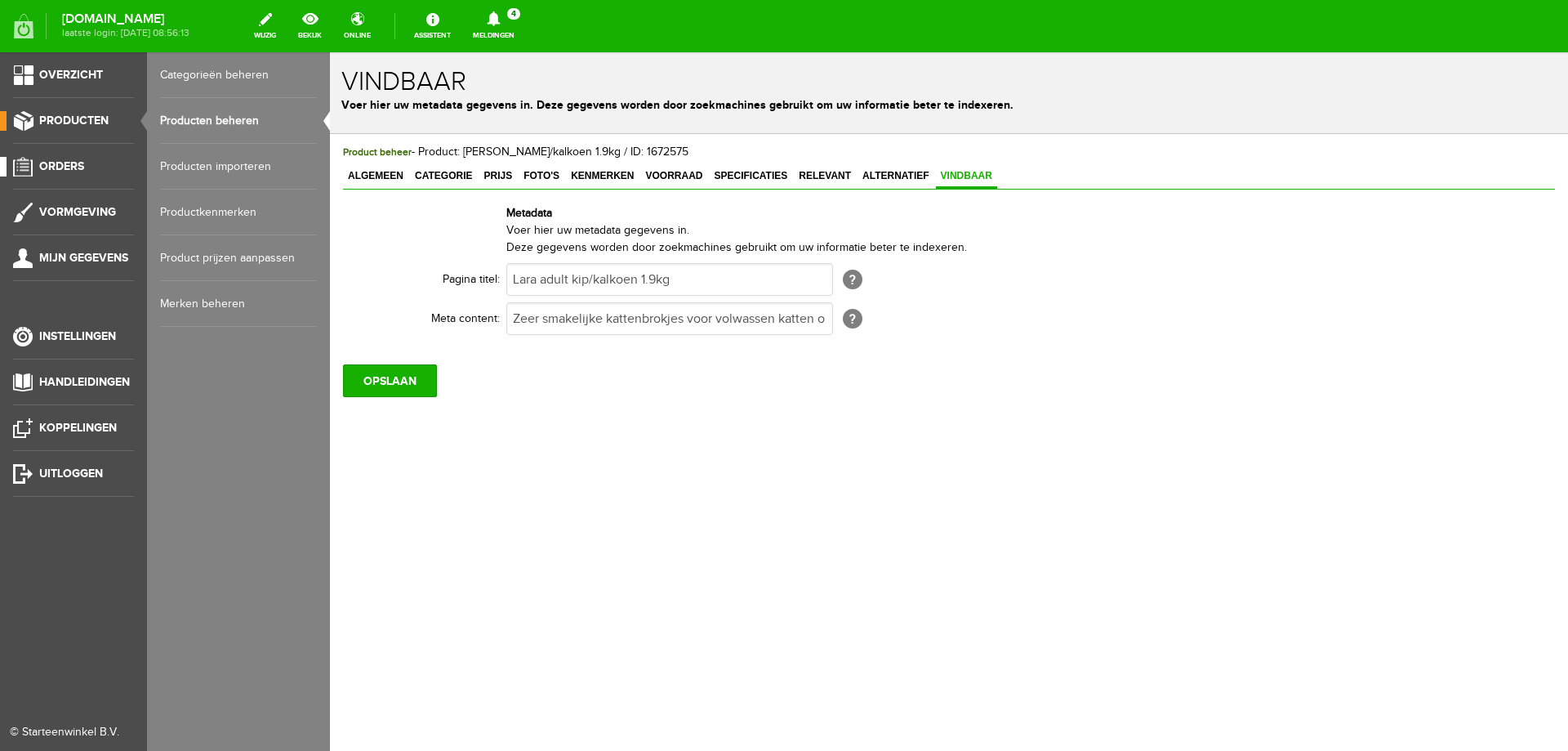
click at [63, 170] on span "Orders" at bounding box center [61, 166] width 45 height 14
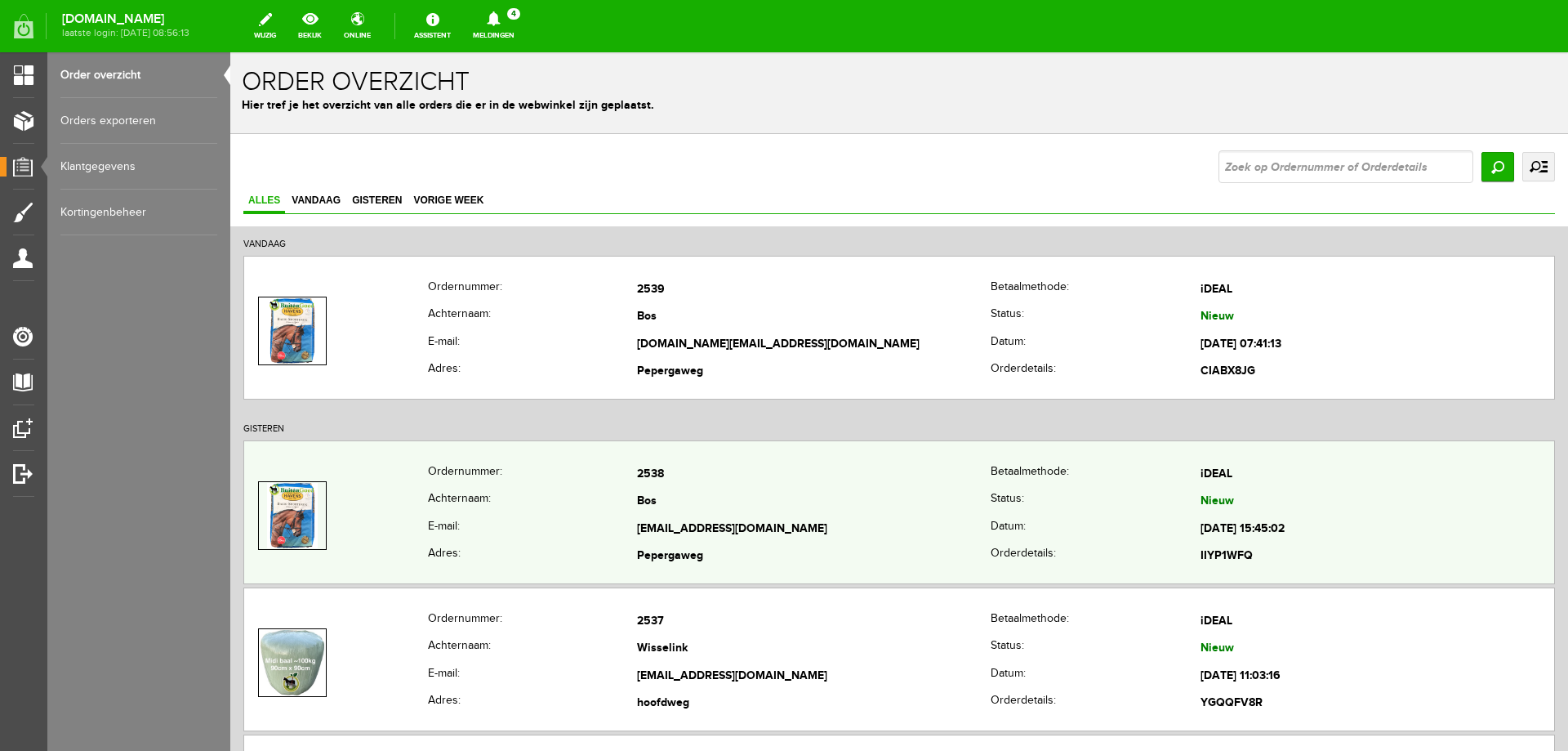
click at [535, 525] on th "E-mail:" at bounding box center [532, 529] width 210 height 27
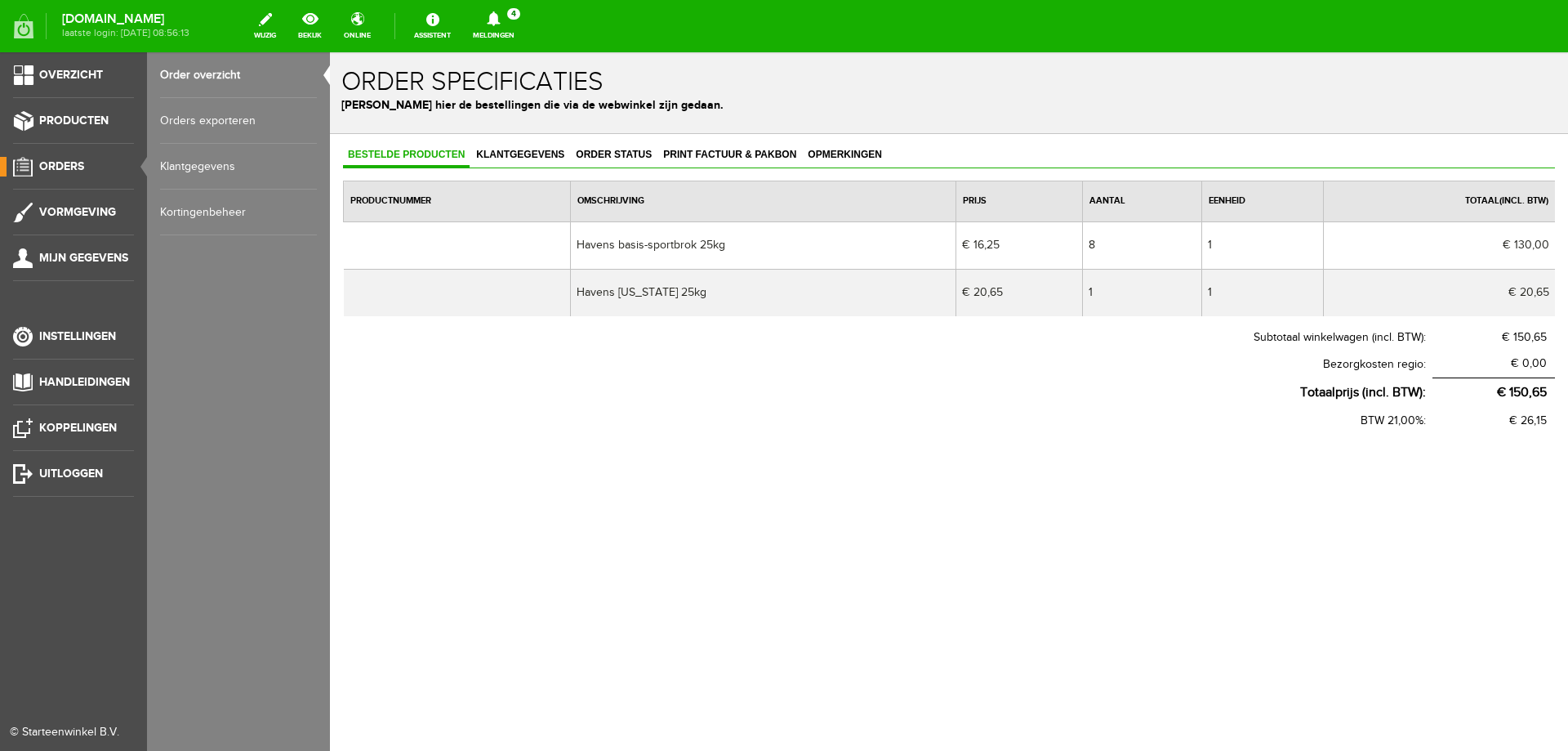
click at [63, 165] on span "Orders" at bounding box center [61, 166] width 45 height 14
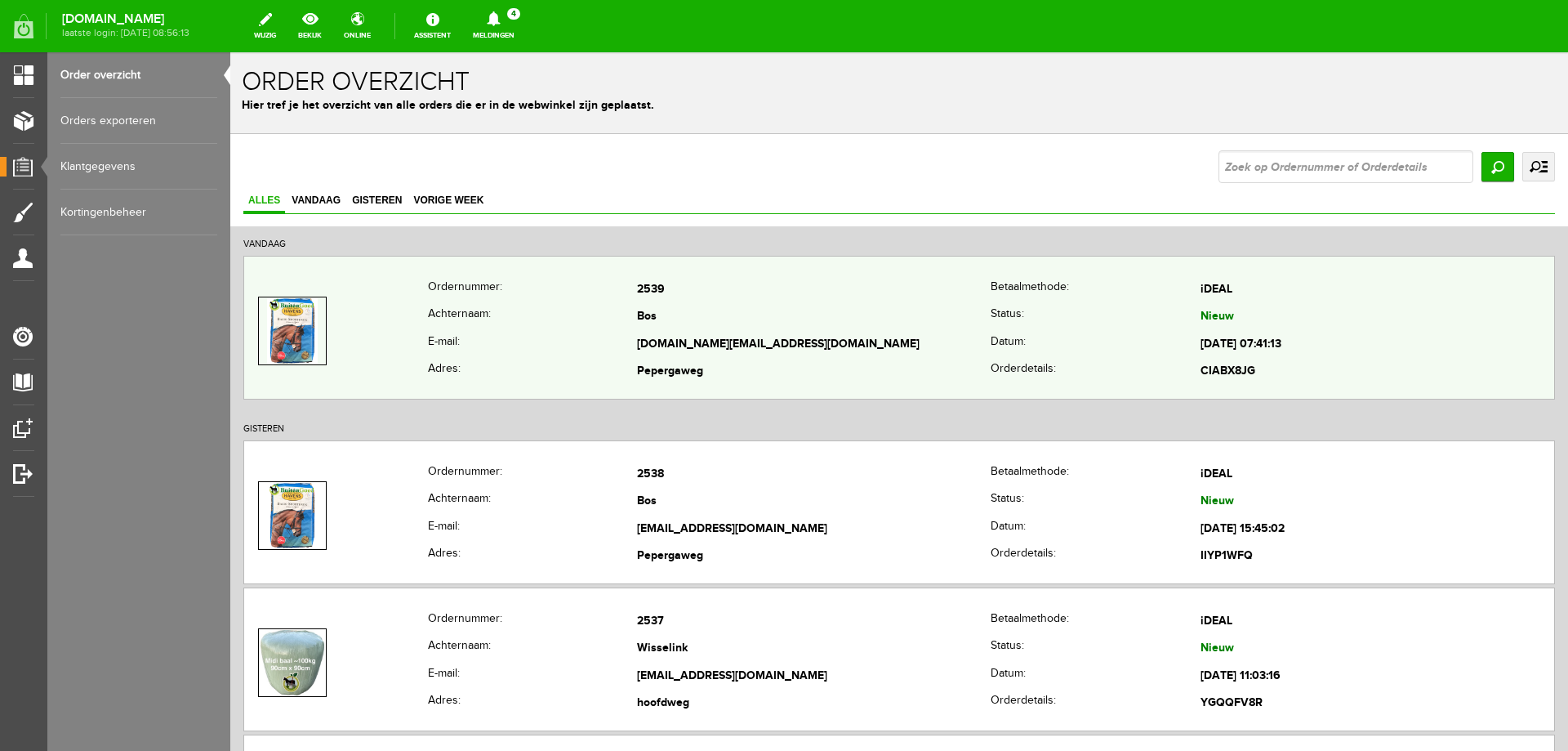
click at [547, 326] on th "Achternaam:" at bounding box center [532, 317] width 210 height 27
